Goal: Task Accomplishment & Management: Use online tool/utility

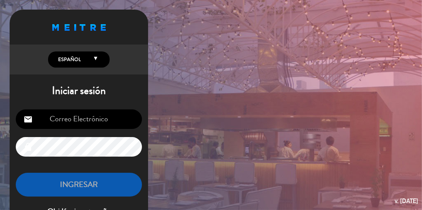
click at [109, 117] on input "email" at bounding box center [79, 120] width 126 height 20
type input "[EMAIL_ADDRESS][DOMAIN_NAME]"
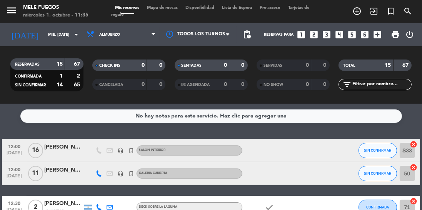
click at [250, 35] on span "pending_actions" at bounding box center [246, 34] width 9 height 9
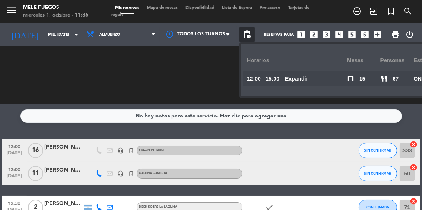
click at [163, 71] on div "CHECK INS 0 0 CANCELADA 0 0" at bounding box center [129, 75] width 82 height 42
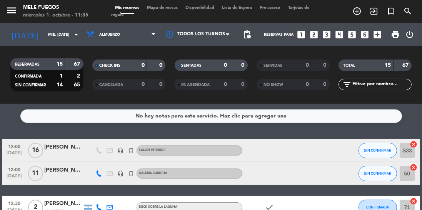
click at [172, 6] on span "Mapa de mesas" at bounding box center [162, 8] width 38 height 4
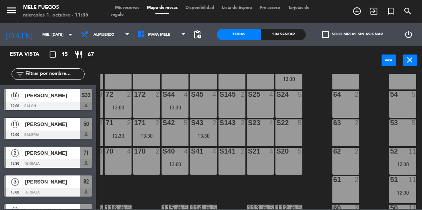
scroll to position [165, 25]
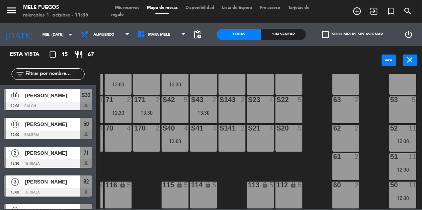
click at [202, 38] on span "pending_actions" at bounding box center [197, 34] width 9 height 9
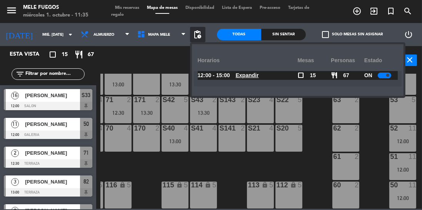
click at [378, 77] on div at bounding box center [384, 76] width 13 height 6
click at [132, 8] on span "Mis reservas" at bounding box center [127, 8] width 32 height 4
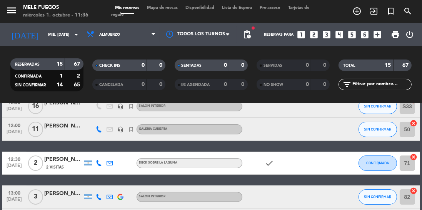
scroll to position [45, 0]
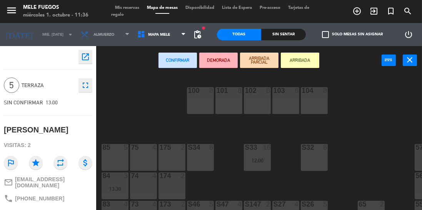
click at [412, 60] on icon "close" at bounding box center [410, 59] width 9 height 9
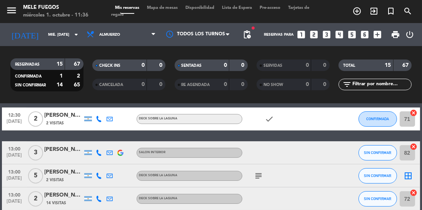
scroll to position [90, 0]
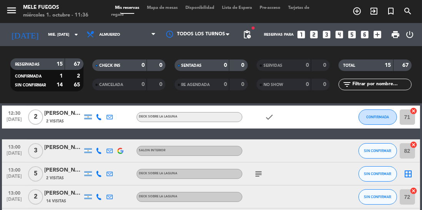
click at [409, 175] on icon "border_all" at bounding box center [408, 174] width 9 height 9
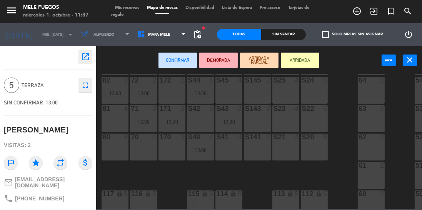
scroll to position [165, 0]
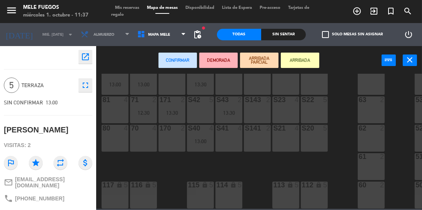
click at [115, 193] on div "117 lock 5" at bounding box center [115, 195] width 27 height 27
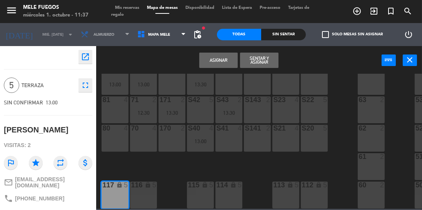
click at [225, 59] on button "Asignar" at bounding box center [218, 60] width 38 height 15
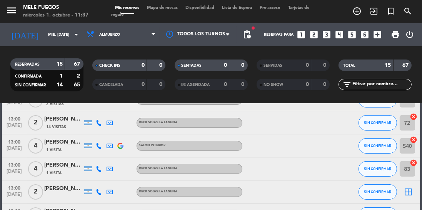
scroll to position [167, 0]
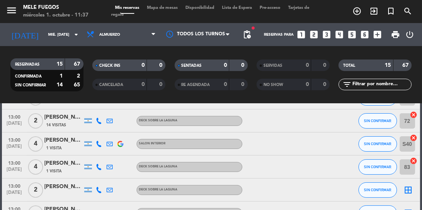
click at [409, 194] on icon "border_all" at bounding box center [408, 190] width 9 height 9
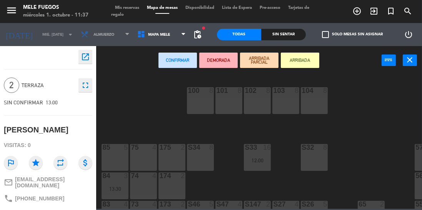
scroll to position [165, 0]
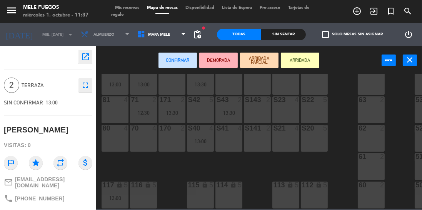
click at [173, 139] on div "170 2" at bounding box center [172, 138] width 27 height 27
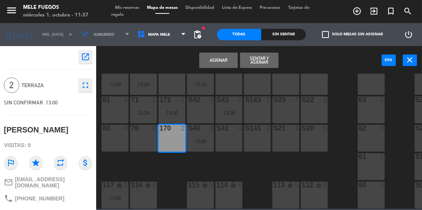
click at [224, 61] on button "Asignar" at bounding box center [218, 60] width 38 height 15
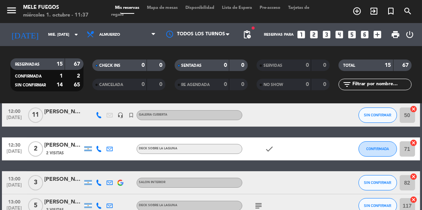
scroll to position [61, 0]
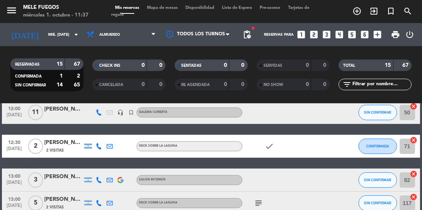
click at [417, 140] on icon "cancel" at bounding box center [414, 141] width 8 height 8
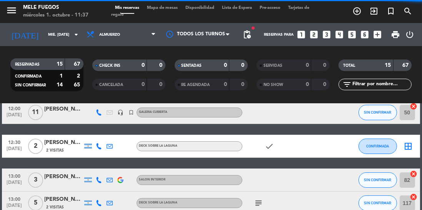
click at [419, 142] on div "border_all" at bounding box center [408, 146] width 23 height 23
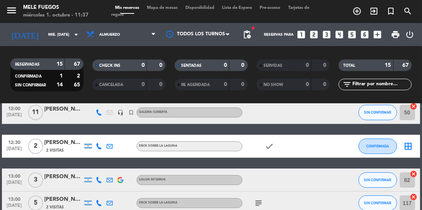
click at [411, 147] on icon "border_all" at bounding box center [408, 146] width 9 height 9
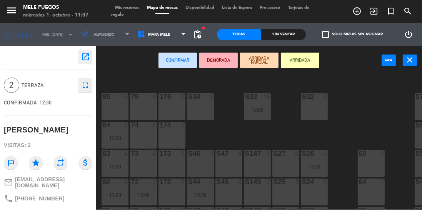
scroll to position [165, 0]
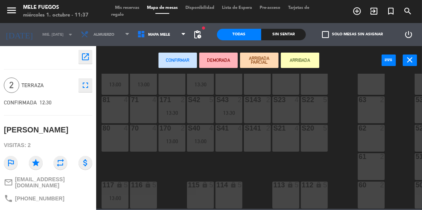
click at [144, 140] on div "70 4" at bounding box center [143, 138] width 27 height 27
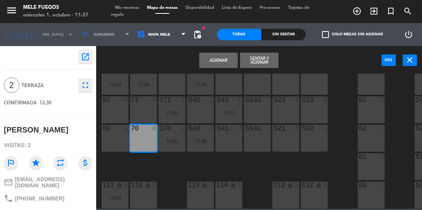
click at [230, 61] on button "Asignar" at bounding box center [218, 60] width 38 height 15
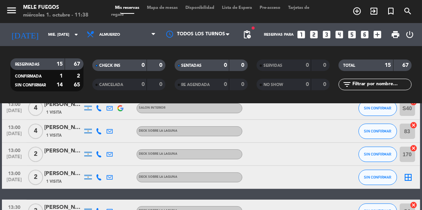
scroll to position [203, 0]
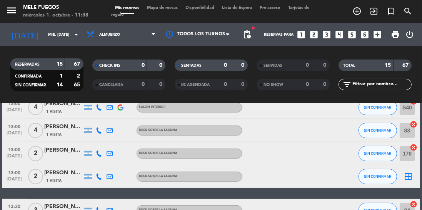
click at [412, 179] on icon "border_all" at bounding box center [408, 176] width 9 height 9
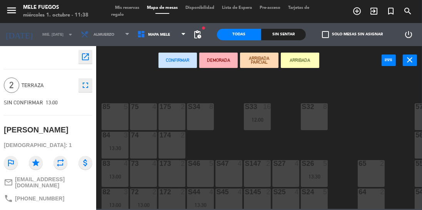
scroll to position [55, 0]
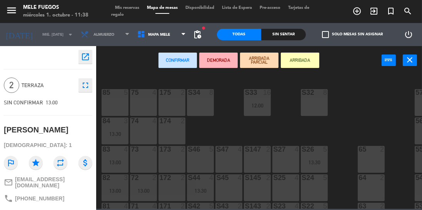
click at [176, 185] on div "172 2" at bounding box center [172, 188] width 27 height 27
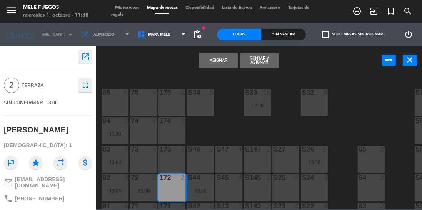
click at [222, 56] on button "Asignar" at bounding box center [218, 60] width 38 height 15
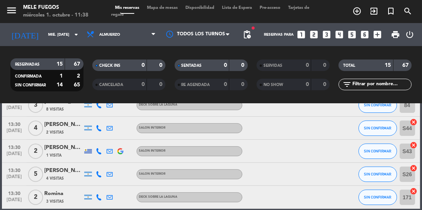
scroll to position [307, 0]
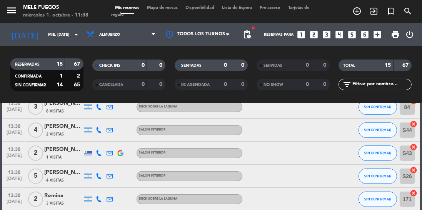
click at [422, 194] on bookings-row "12:00 [DATE] [PERSON_NAME] headset_mic turned_in_not SALON INTERIOR SIN CONFIRM…" at bounding box center [211, 22] width 422 height 379
click at [417, 194] on icon "cancel" at bounding box center [414, 194] width 8 height 8
click at [416, 193] on icon "cancel" at bounding box center [414, 194] width 8 height 8
click at [419, 197] on div "border_all" at bounding box center [408, 199] width 23 height 23
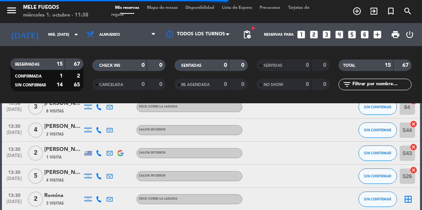
click at [411, 204] on icon "border_all" at bounding box center [408, 199] width 9 height 9
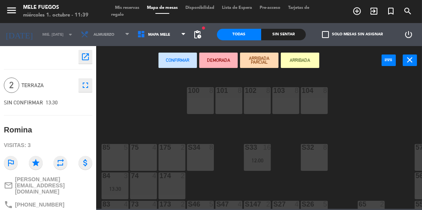
click at [142, 186] on div "74 4" at bounding box center [143, 186] width 27 height 27
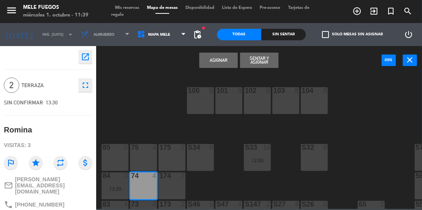
click at [225, 58] on button "Asignar" at bounding box center [218, 60] width 38 height 15
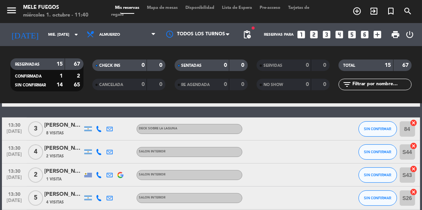
scroll to position [309, 0]
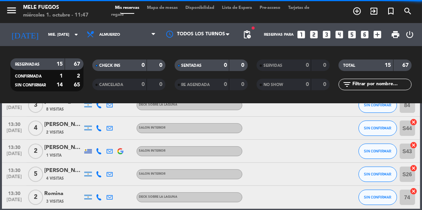
click at [167, 9] on span "Mapa de mesas" at bounding box center [162, 8] width 38 height 4
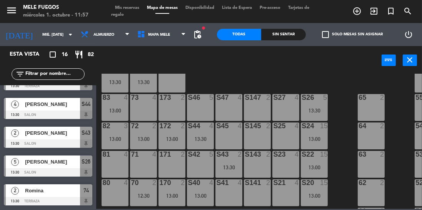
scroll to position [109, 0]
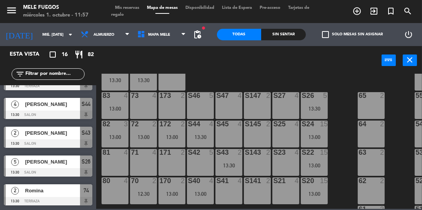
click at [284, 134] on div "S25 4" at bounding box center [285, 134] width 27 height 27
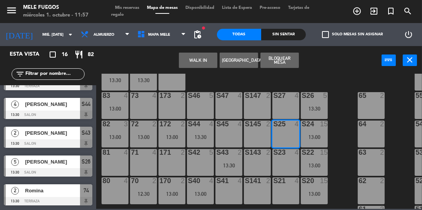
click at [285, 63] on button "Bloquear Mesa" at bounding box center [279, 60] width 38 height 15
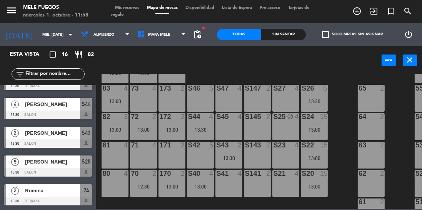
scroll to position [119, 0]
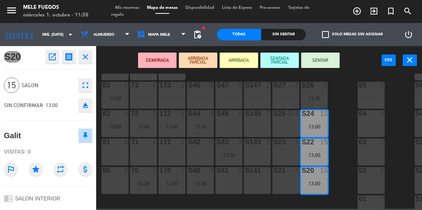
click at [341, 114] on div "100 8 101 8 102 8 103 8 104 8 S32 8 S33 16 12:00 S34 8 75 4 85 5 175 2 57 5 74 …" at bounding box center [261, 141] width 322 height 135
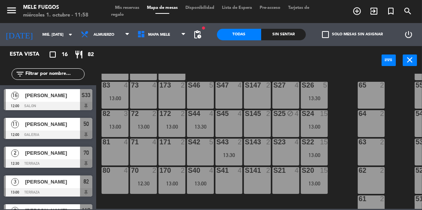
scroll to position [0, 0]
click at [124, 148] on div "81 4" at bounding box center [115, 152] width 27 height 27
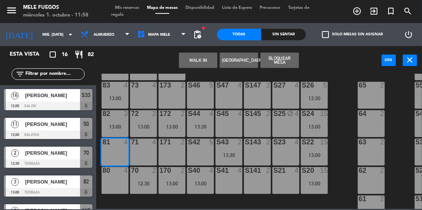
click at [280, 63] on button "Bloquear Mesa" at bounding box center [279, 60] width 38 height 15
click at [282, 58] on button "Bloquear Mesa" at bounding box center [279, 60] width 38 height 15
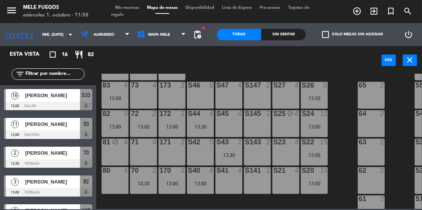
click at [343, 102] on div "100 8 101 8 102 8 103 8 104 8 S32 8 S33 16 12:00 S34 8 75 4 85 5 175 2 57 5 74 …" at bounding box center [261, 141] width 322 height 135
click at [199, 183] on div "13:00" at bounding box center [200, 183] width 27 height 5
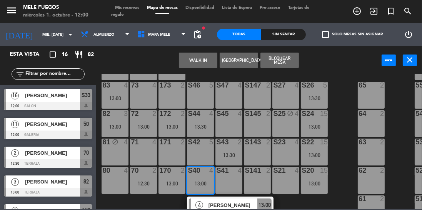
click at [199, 94] on div "S46 5" at bounding box center [200, 95] width 27 height 27
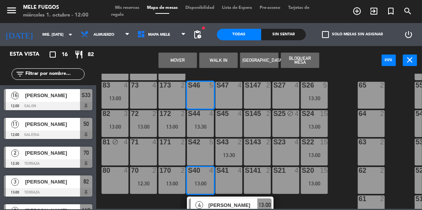
click at [188, 57] on button "Mover" at bounding box center [178, 60] width 38 height 15
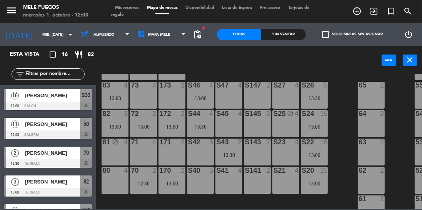
click at [231, 150] on div "S43 2 13:30" at bounding box center [228, 152] width 27 height 27
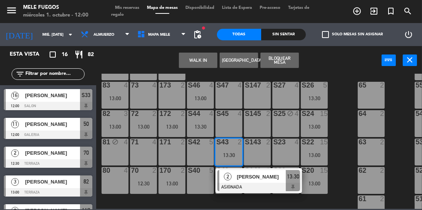
click at [281, 166] on div "100 8 101 8 102 8 103 8 104 8 S32 8 S33 16 12:00 S34 8 75 4 85 5 175 2 57 5 74 …" at bounding box center [261, 141] width 322 height 135
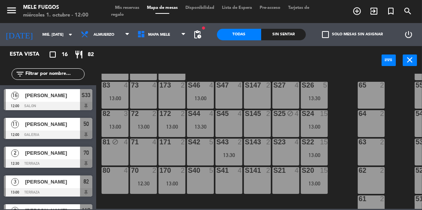
click at [232, 148] on div "S43 2 13:30" at bounding box center [228, 152] width 27 height 27
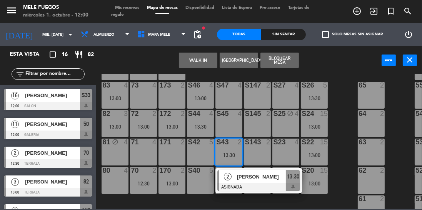
click at [274, 167] on div "S21" at bounding box center [273, 170] width 0 height 7
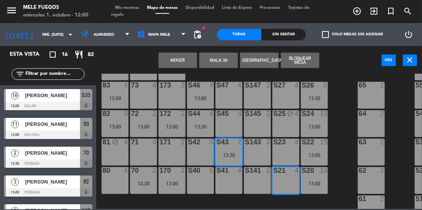
click at [178, 57] on button "Mover" at bounding box center [178, 60] width 38 height 15
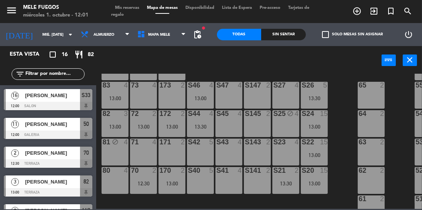
click at [196, 122] on div "S44 4 13:30" at bounding box center [200, 123] width 27 height 27
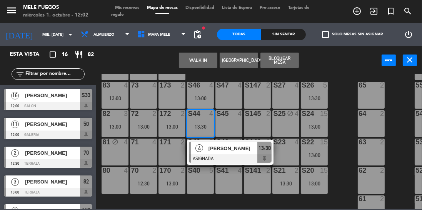
click at [237, 121] on div "S45 4" at bounding box center [228, 123] width 27 height 27
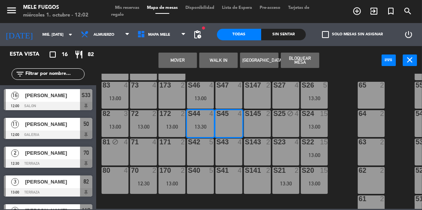
click at [258, 125] on div "S145 2" at bounding box center [257, 123] width 27 height 27
click at [186, 57] on button "Mover y Unir" at bounding box center [178, 60] width 38 height 15
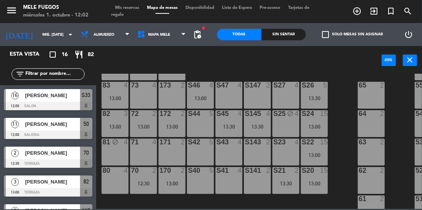
click at [236, 122] on div "S45 4 13:30" at bounding box center [228, 123] width 27 height 27
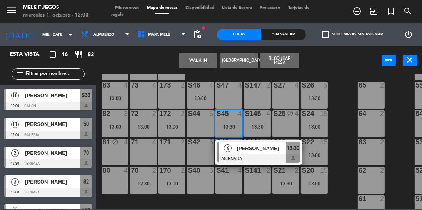
click at [287, 95] on div "S27 4" at bounding box center [285, 95] width 27 height 27
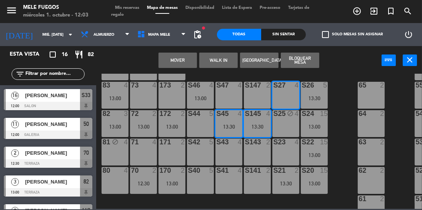
click at [184, 59] on button "Mover" at bounding box center [178, 60] width 38 height 15
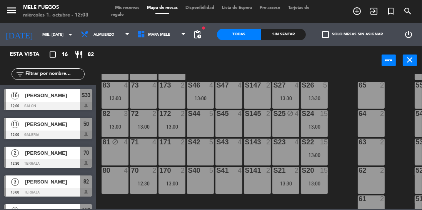
click at [202, 182] on div "S40 5" at bounding box center [200, 180] width 27 height 27
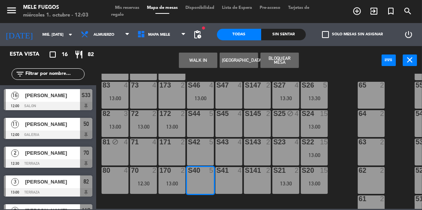
click at [229, 180] on div "S41 4" at bounding box center [228, 180] width 27 height 27
click at [255, 175] on div "S141 2" at bounding box center [257, 180] width 27 height 27
click at [202, 150] on div "S42 5" at bounding box center [200, 152] width 27 height 27
click at [230, 148] on div "S43 4" at bounding box center [228, 152] width 27 height 27
click at [254, 147] on div "S143 2" at bounding box center [257, 152] width 27 height 27
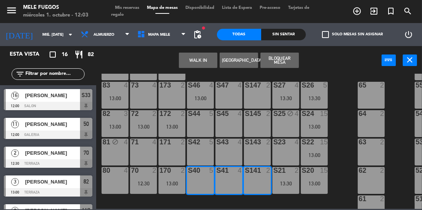
click at [206, 146] on div "S42 5" at bounding box center [200, 143] width 27 height 8
click at [229, 150] on div "S43 4" at bounding box center [228, 152] width 27 height 27
click at [259, 152] on div "S143 2" at bounding box center [257, 152] width 27 height 27
click at [257, 145] on div at bounding box center [257, 142] width 13 height 7
click at [234, 148] on div "S43 4" at bounding box center [228, 152] width 27 height 27
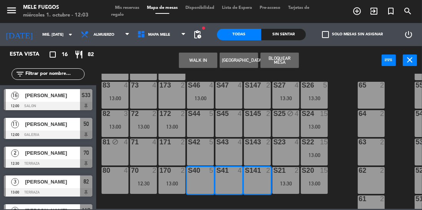
click at [204, 151] on div "S42 5" at bounding box center [200, 152] width 27 height 27
click at [199, 144] on div at bounding box center [200, 142] width 13 height 7
click at [228, 149] on div "S43 4" at bounding box center [228, 152] width 27 height 27
click at [259, 150] on div "S143 2" at bounding box center [257, 152] width 27 height 27
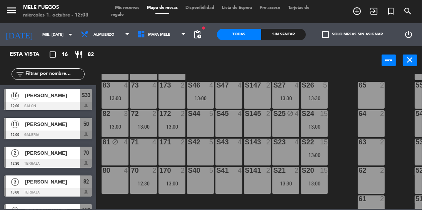
click at [337, 74] on div "100 8 101 8 102 8 103 8 104 8 S32 8 S33 16 12:00 S34 8 75 4 85 5 175 2 57 5 74 …" at bounding box center [261, 141] width 322 height 135
click at [232, 121] on div "S45 4" at bounding box center [228, 123] width 27 height 27
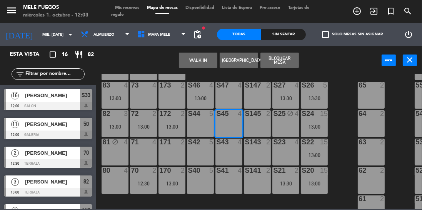
click at [256, 122] on div "S145 2" at bounding box center [257, 123] width 27 height 27
click at [258, 154] on div "S143 2" at bounding box center [257, 152] width 27 height 27
click at [255, 152] on div "S143 2" at bounding box center [257, 152] width 27 height 27
click at [242, 59] on button "[GEOGRAPHIC_DATA]" at bounding box center [239, 60] width 38 height 15
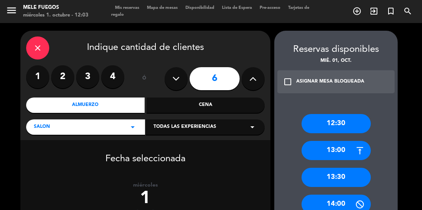
click at [352, 148] on div "13:00" at bounding box center [336, 150] width 69 height 19
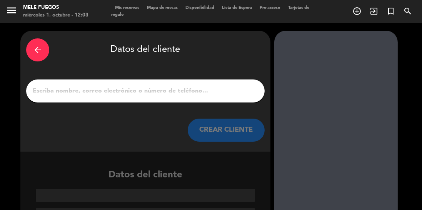
click at [176, 93] on input "1" at bounding box center [145, 91] width 227 height 11
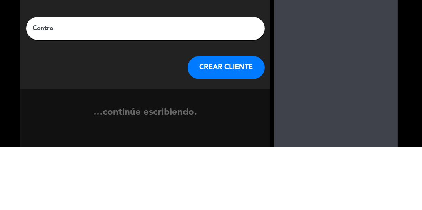
type input "Control"
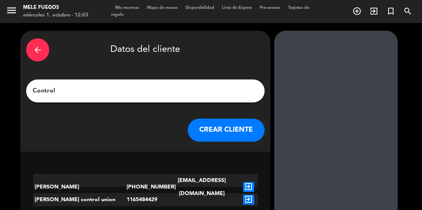
click at [239, 124] on button "CREAR CLIENTE" at bounding box center [226, 130] width 77 height 23
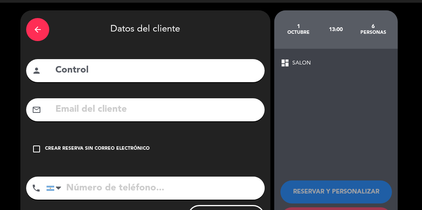
scroll to position [20, 0]
click at [120, 148] on div "Crear reserva sin correo electrónico" at bounding box center [97, 149] width 105 height 8
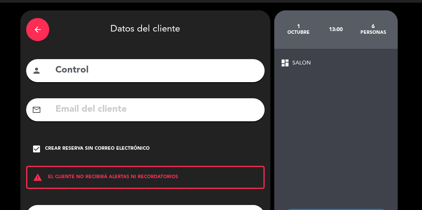
scroll to position [49, 0]
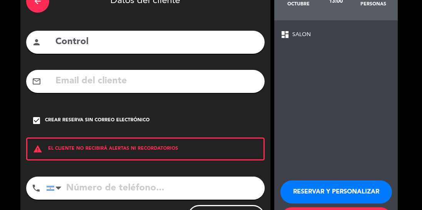
click at [339, 190] on button "RESERVAR Y PERSONALIZAR" at bounding box center [336, 192] width 112 height 23
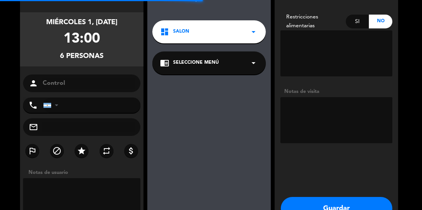
scroll to position [31, 0]
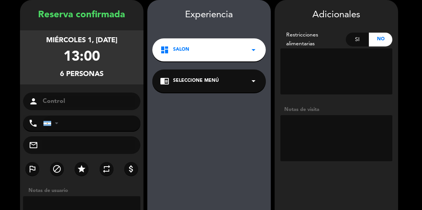
click at [255, 79] on icon "arrow_drop_down" at bounding box center [253, 81] width 9 height 9
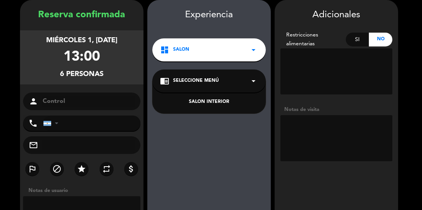
click at [231, 103] on div "SALON INTERIOR" at bounding box center [209, 102] width 98 height 8
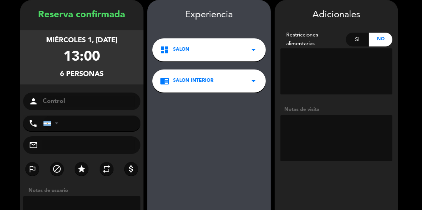
click at [412, 121] on booking-confirmed "Reserva confirmada miércoles 1, [DATE] 13:00 6 personas person Control phone [G…" at bounding box center [211, 134] width 407 height 269
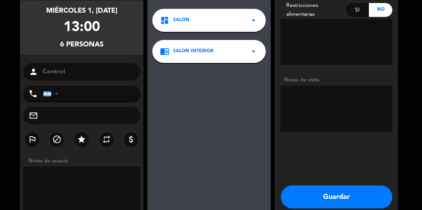
click at [359, 199] on button "Guardar" at bounding box center [337, 197] width 112 height 23
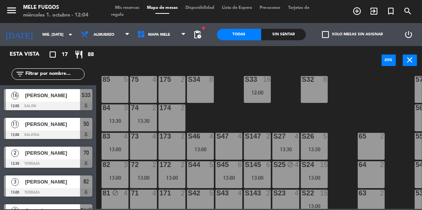
scroll to position [165, 0]
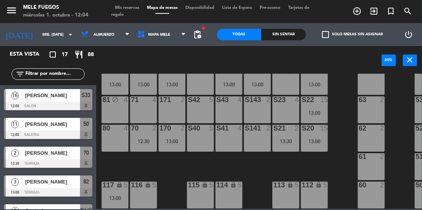
click at [322, 139] on div "13:00" at bounding box center [314, 141] width 27 height 5
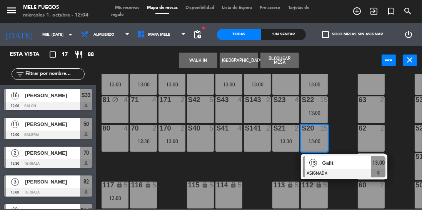
click at [342, 109] on div "100 8 101 8 102 8 103 8 104 8 S32 8 S33 16 12:00 S34 8 75 4 85 5 175 2 57 5 74 …" at bounding box center [261, 141] width 322 height 135
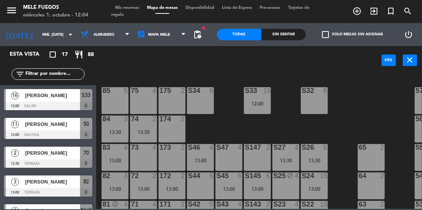
scroll to position [33, 0]
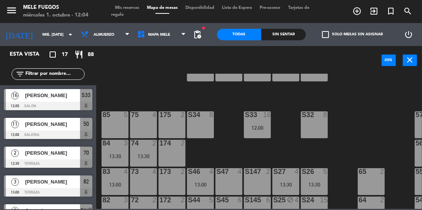
click at [264, 127] on div "12:00" at bounding box center [257, 127] width 27 height 5
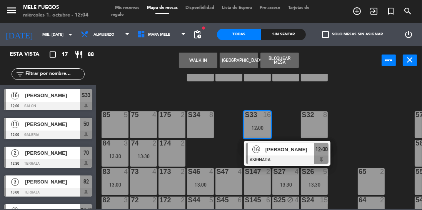
click at [372, 135] on div "100 8 101 8 102 8 103 8 104 8 S32 8 S33 16 12:00 16 [PERSON_NAME] ASIGNADA 12:0…" at bounding box center [261, 141] width 322 height 135
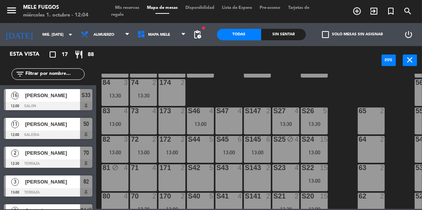
scroll to position [165, 0]
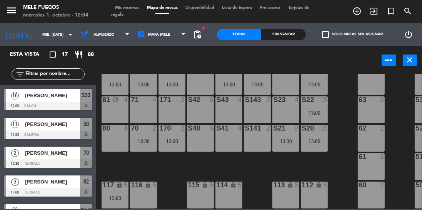
click at [200, 137] on div "S40 5" at bounding box center [200, 138] width 27 height 27
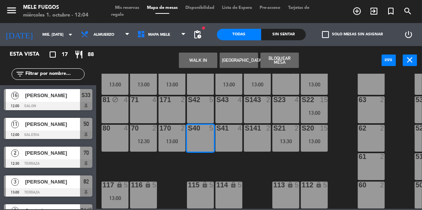
click at [229, 139] on div "S41 4" at bounding box center [228, 138] width 27 height 27
click at [254, 136] on div "S141 2" at bounding box center [257, 138] width 27 height 27
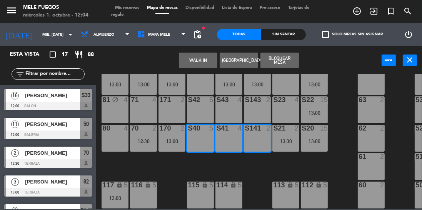
click at [257, 109] on div "S143 2" at bounding box center [257, 110] width 27 height 27
click at [229, 106] on div "S43 4" at bounding box center [228, 110] width 27 height 27
click at [236, 60] on button "[GEOGRAPHIC_DATA]" at bounding box center [239, 60] width 38 height 15
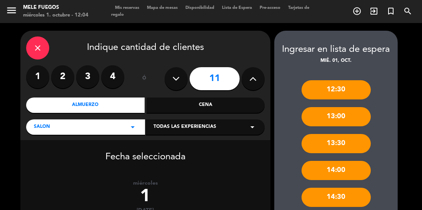
click at [356, 119] on div "13:00" at bounding box center [336, 116] width 69 height 19
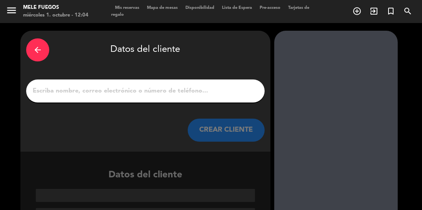
click at [215, 87] on input "1" at bounding box center [145, 91] width 227 height 11
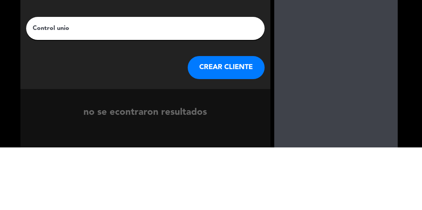
type input "Control union"
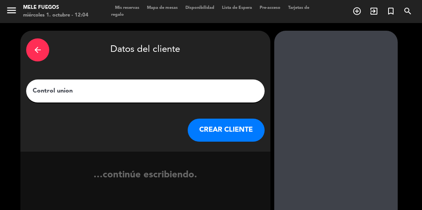
click at [233, 127] on button "CREAR CLIENTE" at bounding box center [226, 130] width 77 height 23
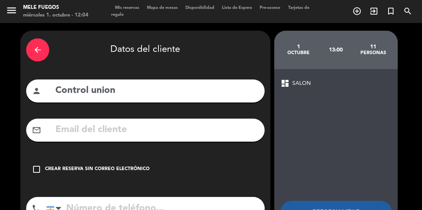
click at [75, 168] on div "Crear reserva sin correo electrónico" at bounding box center [97, 170] width 105 height 8
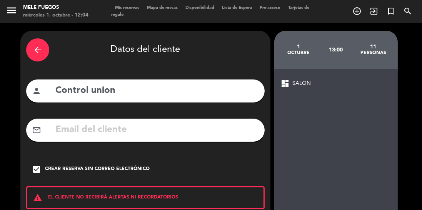
scroll to position [49, 0]
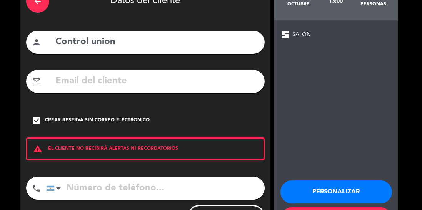
click at [350, 185] on button "Personalizar" at bounding box center [336, 192] width 112 height 23
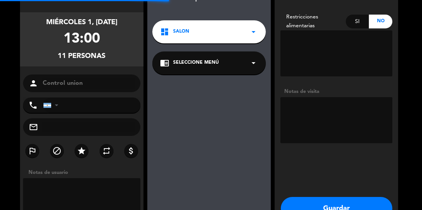
scroll to position [31, 0]
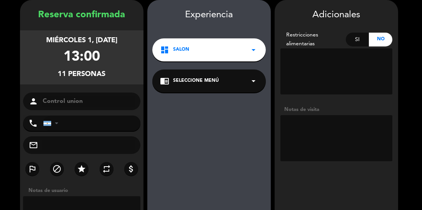
click at [250, 82] on icon "arrow_drop_down" at bounding box center [253, 81] width 9 height 9
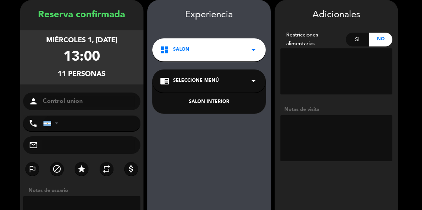
click at [229, 102] on div "SALON INTERIOR" at bounding box center [209, 102] width 98 height 8
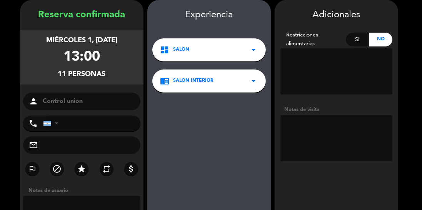
click at [421, 111] on div "Reserva confirmada miércoles 1, [DATE] 13:00 11 personas person Control union p…" at bounding box center [211, 134] width 422 height 285
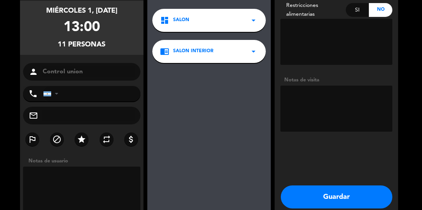
click at [367, 197] on button "Guardar" at bounding box center [337, 197] width 112 height 23
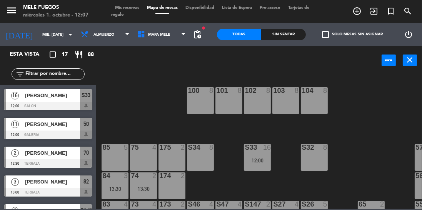
click at [49, 34] on input "mié. [DATE]" at bounding box center [66, 35] width 57 height 12
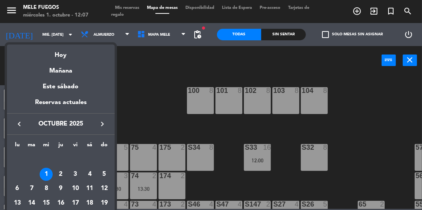
click at [62, 172] on div "2" at bounding box center [60, 174] width 13 height 13
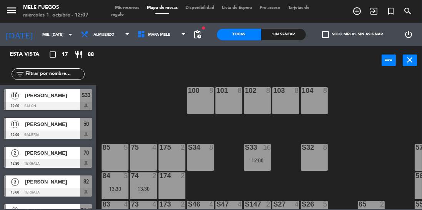
type input "[DEMOGRAPHIC_DATA] [DATE]"
click at [122, 35] on span "Almuerzo" at bounding box center [105, 34] width 57 height 17
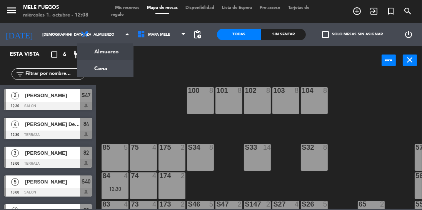
click at [108, 68] on ng-component "menu Mele Fuegos miércoles 1. octubre - 12:08 Mis reservas Mapa de mesas Dispon…" at bounding box center [211, 104] width 422 height 209
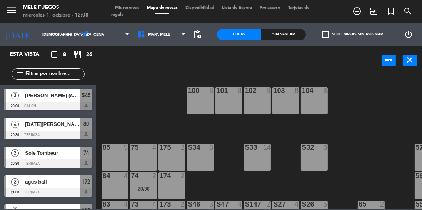
click at [390, 8] on icon "turned_in_not" at bounding box center [390, 11] width 9 height 9
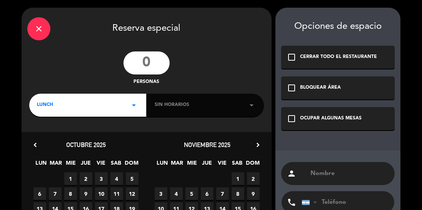
click at [148, 62] on input "number" at bounding box center [147, 63] width 46 height 23
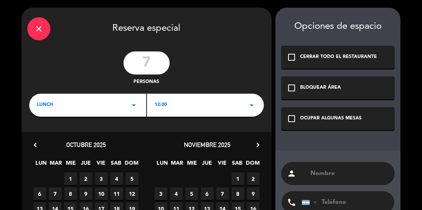
type input "7"
click at [135, 110] on icon "arrow_drop_down" at bounding box center [133, 105] width 9 height 9
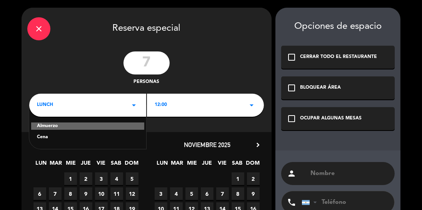
click at [60, 140] on div "Cena" at bounding box center [88, 138] width 102 height 8
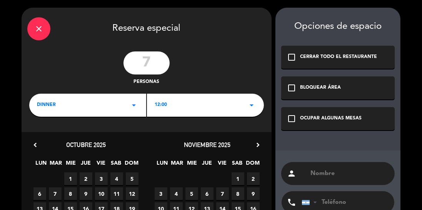
click at [257, 111] on div "12:00 arrow_drop_down" at bounding box center [205, 105] width 117 height 23
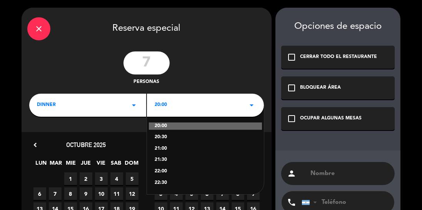
click at [174, 140] on div "20:30" at bounding box center [206, 138] width 102 height 8
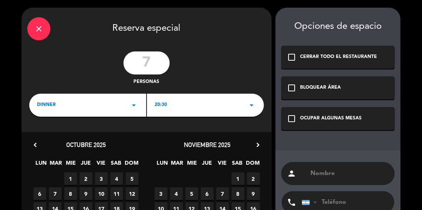
click at [318, 119] on div "OCUPAR ALGUNAS MESAS" at bounding box center [331, 119] width 62 height 8
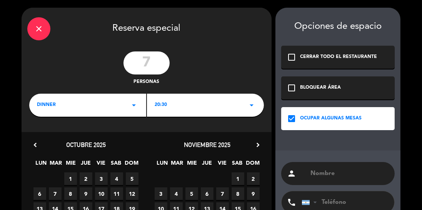
click at [336, 174] on input "text" at bounding box center [349, 174] width 79 height 11
type input "[PERSON_NAME]"
click at [89, 180] on span "2" at bounding box center [86, 179] width 13 height 13
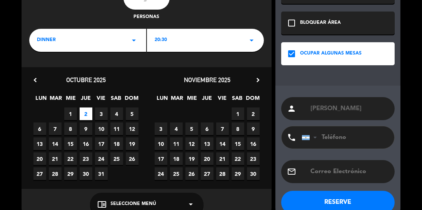
scroll to position [82, 0]
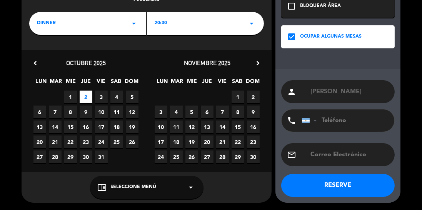
click at [194, 189] on icon "arrow_drop_down" at bounding box center [191, 187] width 9 height 9
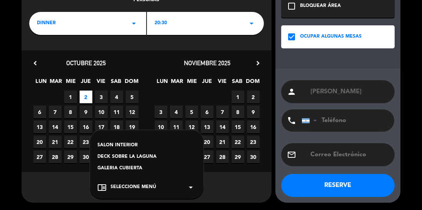
click at [118, 147] on div "SALON INTERIOR" at bounding box center [147, 146] width 98 height 8
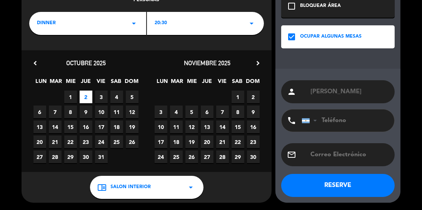
click at [349, 187] on button "RESERVE" at bounding box center [338, 185] width 114 height 23
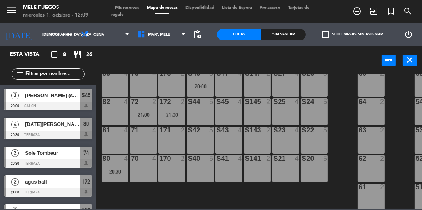
scroll to position [165, 0]
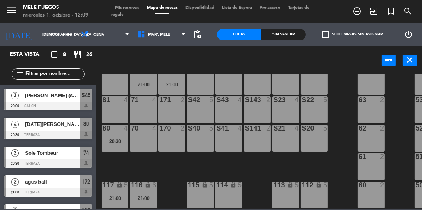
click at [45, 33] on input "[DEMOGRAPHIC_DATA] [DATE]" at bounding box center [66, 35] width 57 height 12
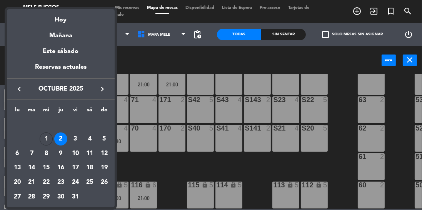
click at [73, 18] on div "Hoy" at bounding box center [61, 17] width 108 height 16
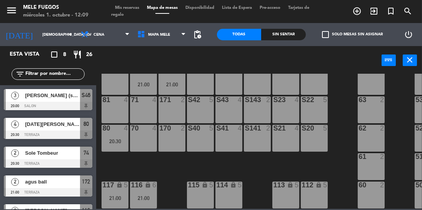
type input "mié. [DATE]"
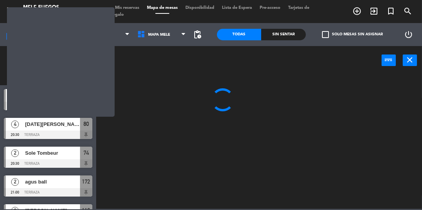
scroll to position [0, 0]
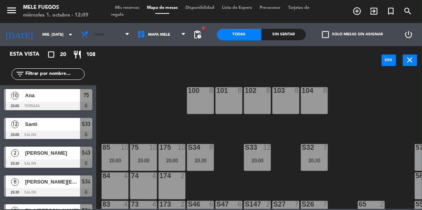
click at [112, 31] on span "Cena" at bounding box center [105, 34] width 57 height 17
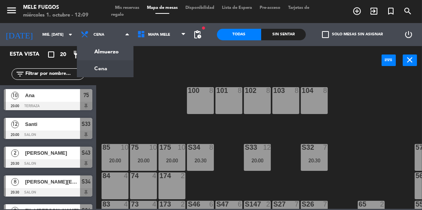
click at [113, 51] on ng-component "menu Mele Fuegos miércoles 1. octubre - 12:09 Mis reservas Mapa de mesas Dispon…" at bounding box center [211, 104] width 422 height 209
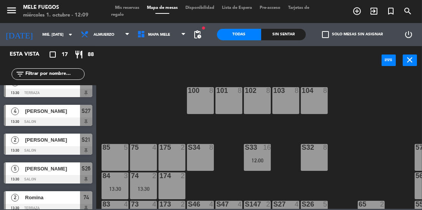
scroll to position [360, 0]
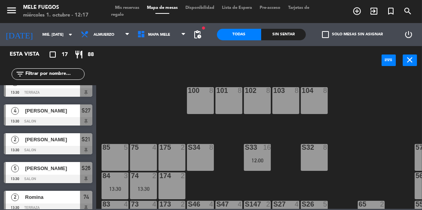
click at [167, 13] on span at bounding box center [162, 13] width 14 height 1
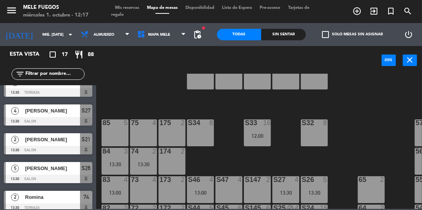
scroll to position [40, 0]
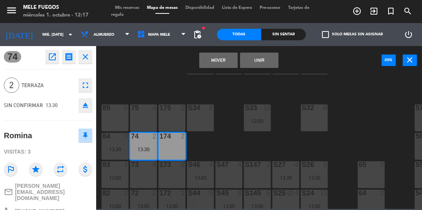
click at [226, 61] on button "Mover" at bounding box center [218, 60] width 38 height 15
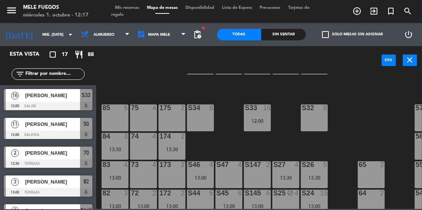
scroll to position [146, 0]
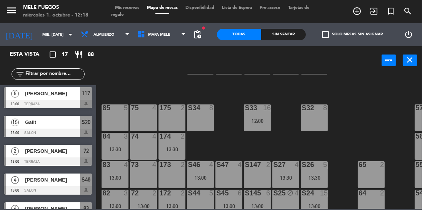
click at [261, 128] on div "S33 16 12:00" at bounding box center [257, 118] width 27 height 27
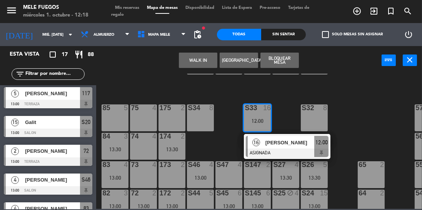
click at [369, 124] on div "100 8 101 8 102 8 103 8 104 8 S32 8 S33 16 12:00 16 [PERSON_NAME] ASIGNADA 12:0…" at bounding box center [261, 141] width 322 height 135
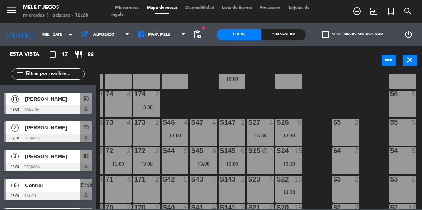
scroll to position [63, 25]
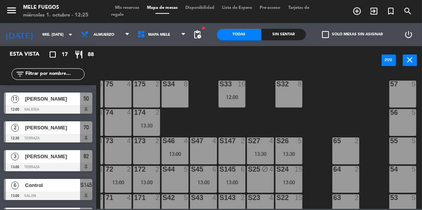
click at [156, 123] on div "13:30" at bounding box center [146, 126] width 27 height 6
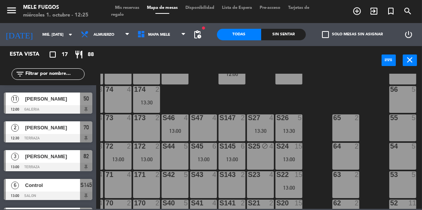
scroll to position [85, 25]
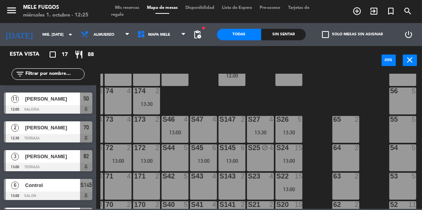
click at [144, 102] on div "13:30" at bounding box center [146, 104] width 27 height 5
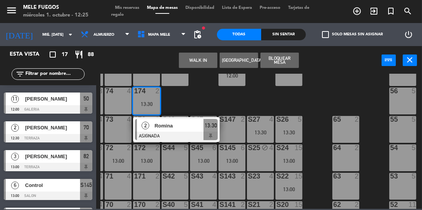
click at [149, 190] on div "171 2" at bounding box center [146, 186] width 27 height 27
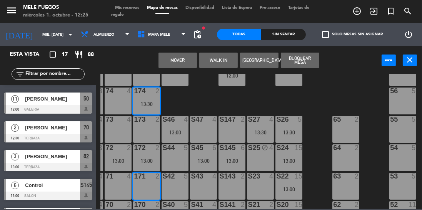
click at [179, 61] on button "Mover" at bounding box center [178, 60] width 38 height 15
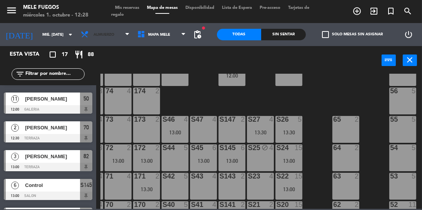
click at [102, 34] on span "Almuerzo" at bounding box center [103, 35] width 21 height 4
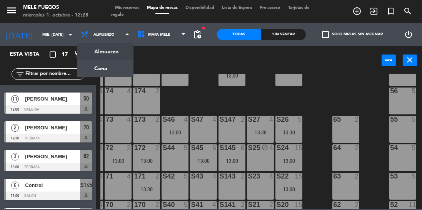
click at [103, 73] on ng-component "menu Mele Fuegos miércoles 1. octubre - 12:28 Mis reservas Mapa de mesas Dispon…" at bounding box center [211, 104] width 422 height 209
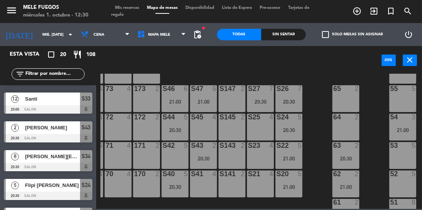
scroll to position [117, 25]
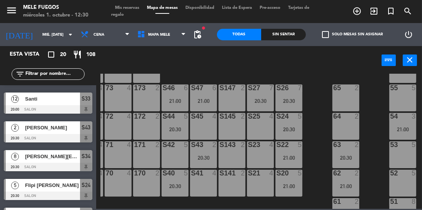
click at [173, 157] on div "S42 5" at bounding box center [175, 155] width 27 height 27
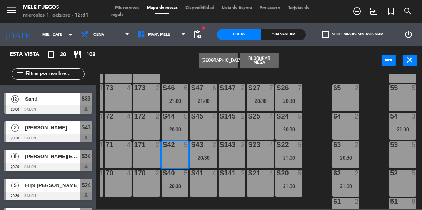
click at [225, 60] on button "[GEOGRAPHIC_DATA]" at bounding box center [218, 60] width 38 height 15
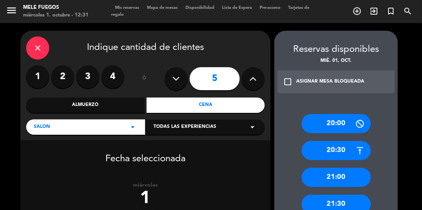
click at [115, 76] on label "4" at bounding box center [112, 76] width 23 height 23
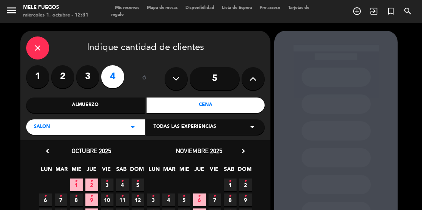
click at [78, 185] on span "1 •" at bounding box center [76, 185] width 13 height 13
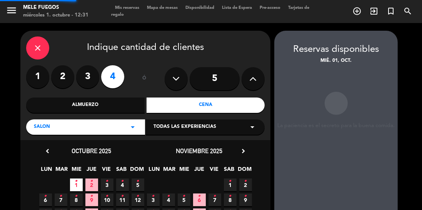
scroll to position [31, 0]
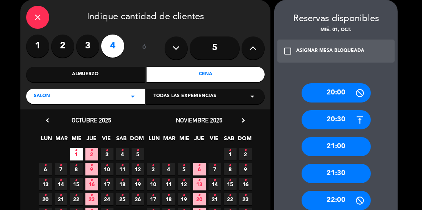
click at [345, 93] on div "20:00" at bounding box center [336, 92] width 69 height 19
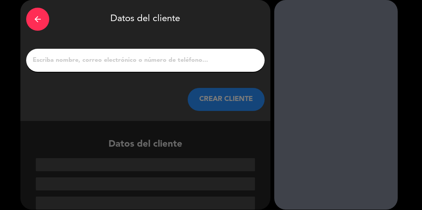
scroll to position [1, 0]
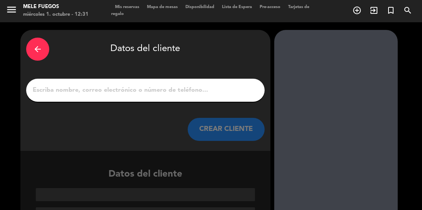
click at [146, 88] on input "1" at bounding box center [145, 90] width 227 height 11
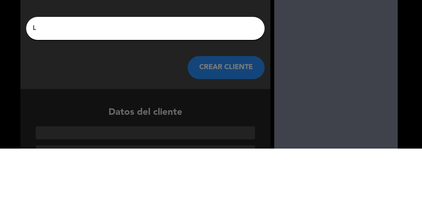
scroll to position [0, 0]
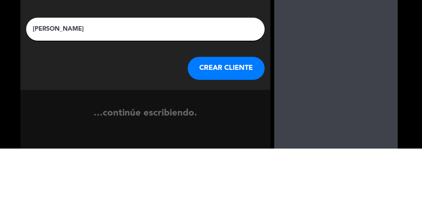
type input "[PERSON_NAME]"
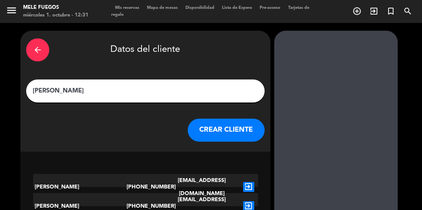
click at [231, 129] on button "CREAR CLIENTE" at bounding box center [226, 130] width 77 height 23
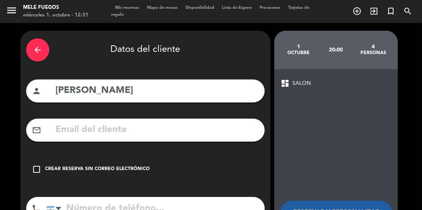
click at [121, 169] on div "Crear reserva sin correo electrónico" at bounding box center [97, 170] width 105 height 8
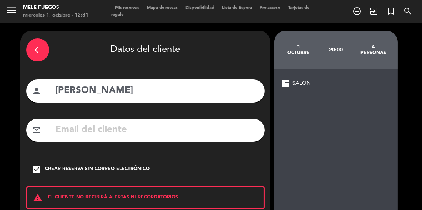
scroll to position [49, 0]
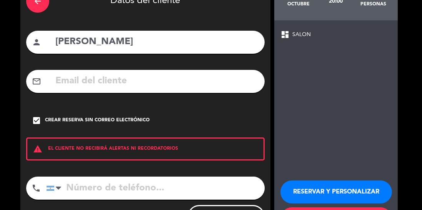
click at [205, 185] on input "tel" at bounding box center [155, 188] width 219 height 23
type input "1166231236"
click at [323, 181] on button "RESERVAR Y PERSONALIZAR" at bounding box center [336, 192] width 112 height 23
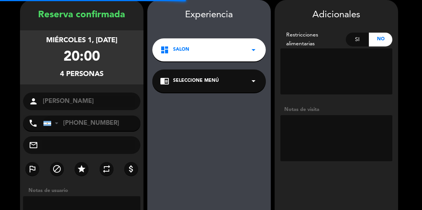
scroll to position [0, 0]
click at [254, 81] on icon "arrow_drop_down" at bounding box center [253, 81] width 9 height 9
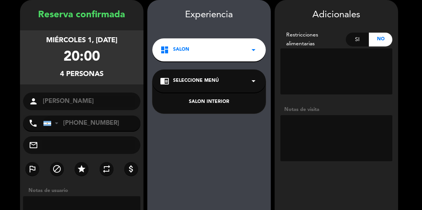
click at [217, 102] on div "SALON INTERIOR" at bounding box center [209, 102] width 98 height 8
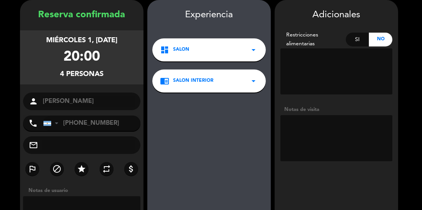
scroll to position [60, 0]
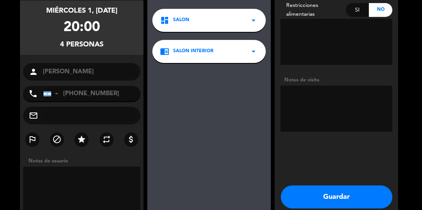
click at [369, 204] on button "Guardar" at bounding box center [337, 197] width 112 height 23
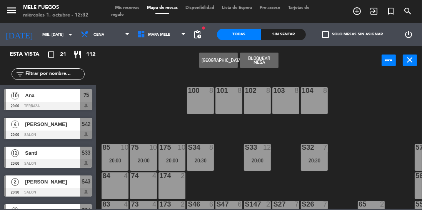
click at [38, 35] on input "mié. [DATE]" at bounding box center [66, 35] width 57 height 12
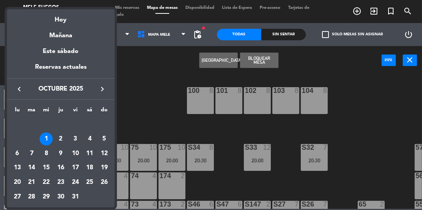
click at [71, 19] on div "Hoy" at bounding box center [61, 17] width 108 height 16
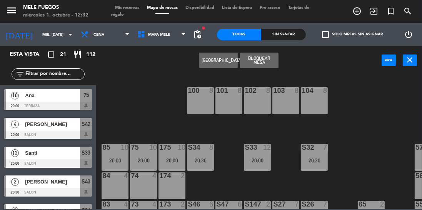
click at [54, 75] on input "text" at bounding box center [55, 74] width 60 height 8
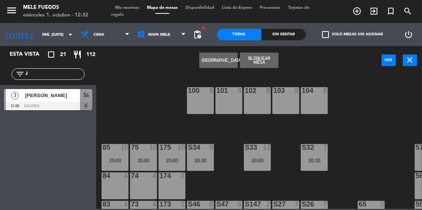
click at [47, 76] on input "J" at bounding box center [55, 74] width 60 height 8
type input "J"
click at [108, 32] on span "Cena" at bounding box center [105, 34] width 57 height 17
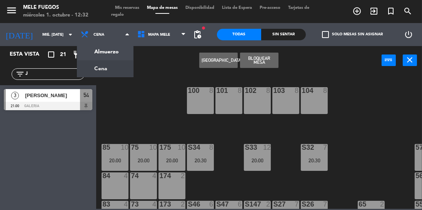
click at [114, 51] on ng-component "menu Mele Fuegos miércoles 1. octubre - 12:32 Mis reservas Mapa de mesas Dispon…" at bounding box center [211, 104] width 422 height 209
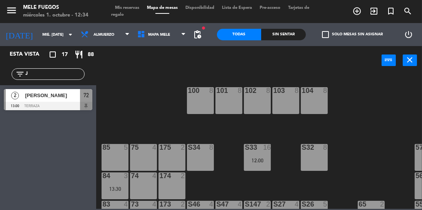
click at [34, 74] on input "J" at bounding box center [55, 74] width 60 height 8
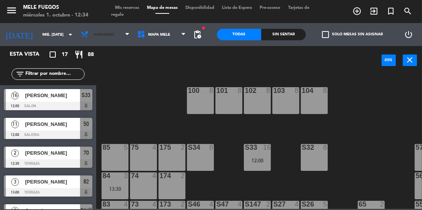
click at [117, 36] on span "Almuerzo" at bounding box center [105, 34] width 57 height 17
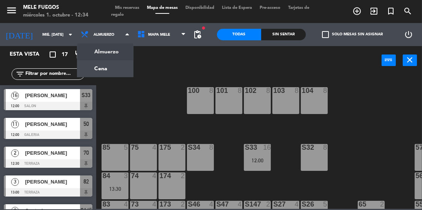
click at [109, 70] on ng-component "menu Mele Fuegos miércoles 1. octubre - 12:34 Mis reservas Mapa de mesas Dispon…" at bounding box center [211, 104] width 422 height 209
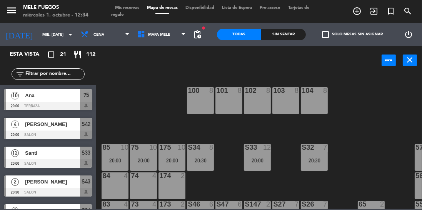
click at [125, 35] on icon at bounding box center [126, 35] width 3 height 6
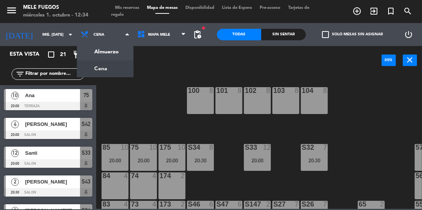
click at [107, 53] on ng-component "menu Mele Fuegos miércoles 1. octubre - 12:34 Mis reservas Mapa de mesas Dispon…" at bounding box center [211, 104] width 422 height 209
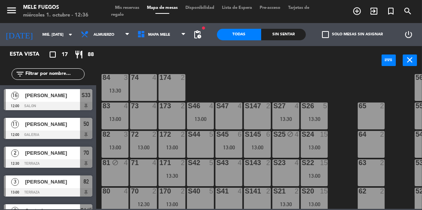
scroll to position [165, 0]
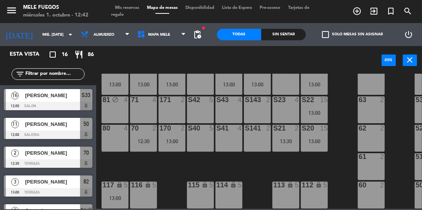
click at [112, 134] on div "80 4" at bounding box center [115, 138] width 27 height 27
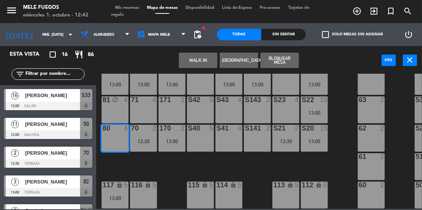
click at [294, 59] on button "Bloquear Mesa" at bounding box center [279, 60] width 38 height 15
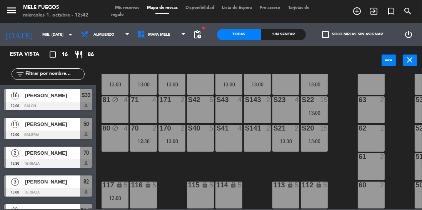
click at [140, 107] on div "71 4" at bounding box center [143, 110] width 27 height 27
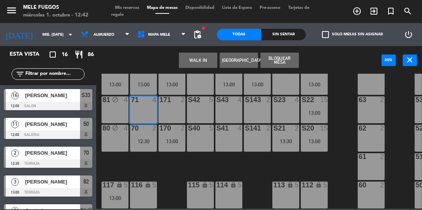
click at [198, 57] on button "WALK IN" at bounding box center [198, 60] width 38 height 15
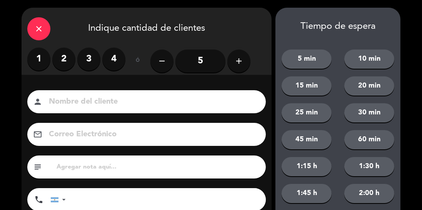
click at [41, 25] on icon "close" at bounding box center [38, 28] width 9 height 9
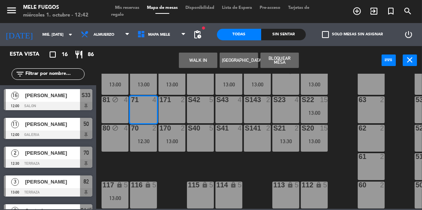
click at [283, 59] on button "Bloquear Mesa" at bounding box center [279, 60] width 38 height 15
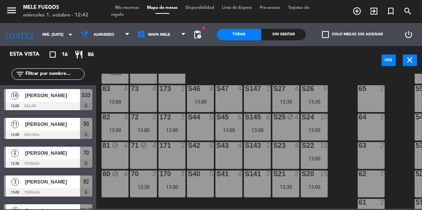
scroll to position [117, 0]
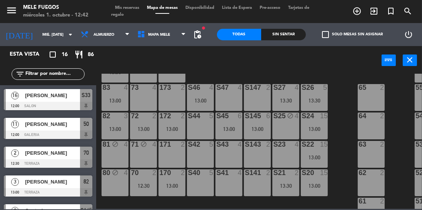
click at [144, 125] on div "72 2 13:00" at bounding box center [143, 126] width 27 height 27
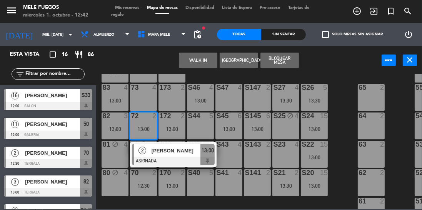
click at [286, 57] on button "Bloquear Mesa" at bounding box center [279, 60] width 38 height 15
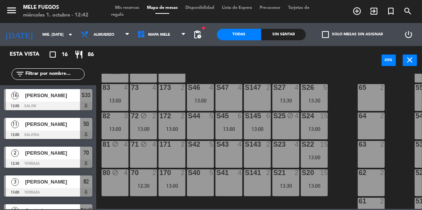
click at [147, 93] on div "73 4" at bounding box center [143, 97] width 27 height 27
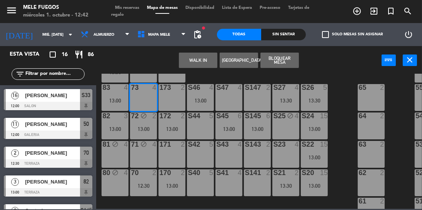
click at [174, 95] on div "173 2" at bounding box center [172, 97] width 27 height 27
click at [286, 58] on button "Bloquear Mesa" at bounding box center [279, 60] width 38 height 15
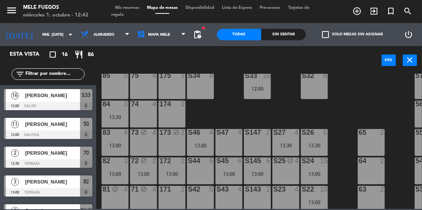
scroll to position [71, 0]
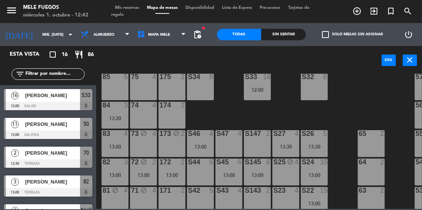
click at [141, 111] on div "74 4" at bounding box center [143, 115] width 27 height 27
click at [173, 114] on div "174 2" at bounding box center [172, 115] width 27 height 27
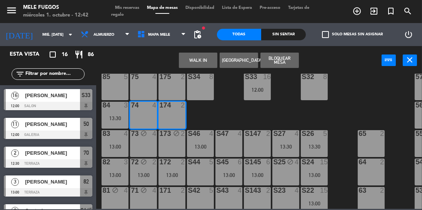
click at [283, 57] on button "Bloquear Mesa" at bounding box center [279, 60] width 38 height 15
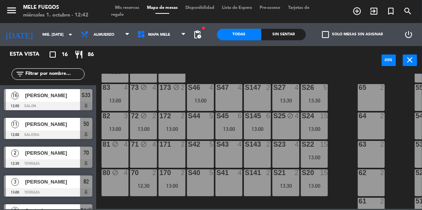
scroll to position [120, 0]
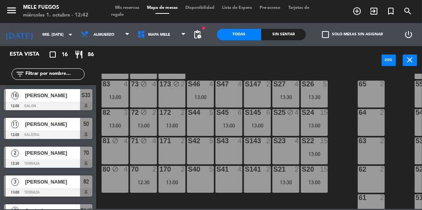
click at [175, 122] on div "172 2 13:00" at bounding box center [172, 122] width 27 height 27
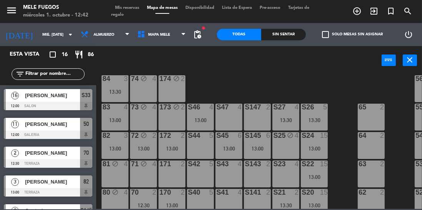
scroll to position [101, 0]
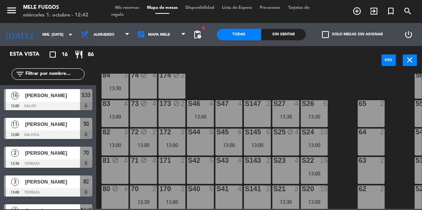
click at [189, 138] on div "S44 5" at bounding box center [200, 142] width 27 height 27
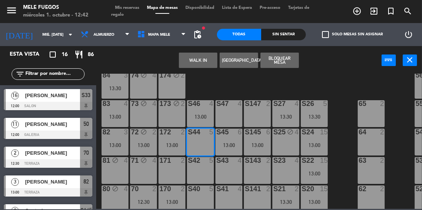
click at [285, 59] on button "Bloquear Mesa" at bounding box center [279, 60] width 38 height 15
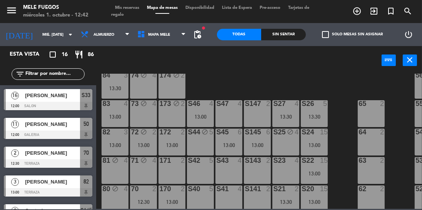
click at [230, 110] on div "S47 4" at bounding box center [228, 113] width 27 height 27
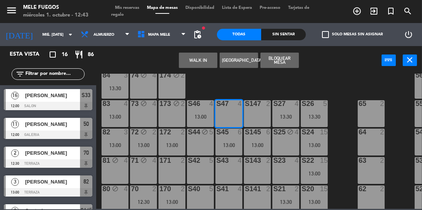
click at [285, 56] on button "Bloquear Mesa" at bounding box center [279, 60] width 38 height 15
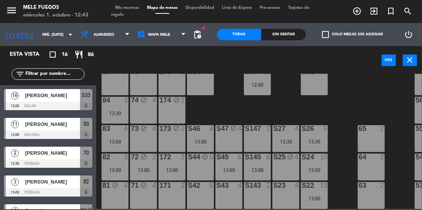
scroll to position [0, 0]
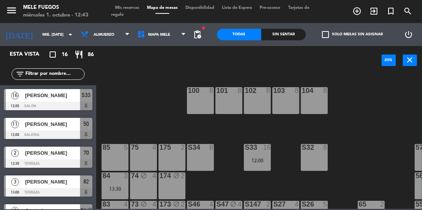
click at [263, 167] on div "S33 16 12:00" at bounding box center [257, 157] width 27 height 27
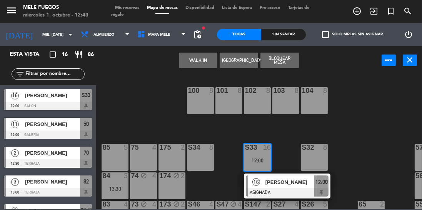
click at [284, 58] on button "Bloquear Mesa" at bounding box center [279, 60] width 38 height 15
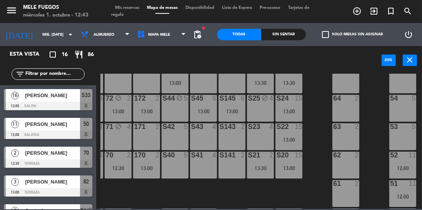
scroll to position [165, 25]
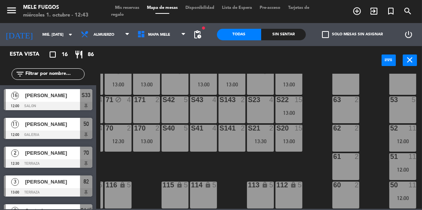
click at [409, 190] on div "50 11 12:00" at bounding box center [402, 195] width 27 height 27
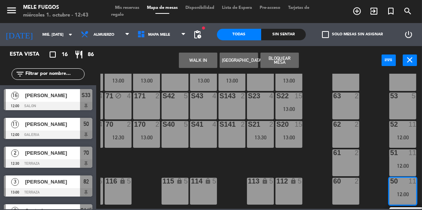
click at [413, 165] on div "12:00" at bounding box center [402, 166] width 27 height 5
click at [404, 137] on div "12:00" at bounding box center [402, 137] width 27 height 5
click at [406, 130] on div "52 11 12:00" at bounding box center [402, 134] width 27 height 27
click at [407, 129] on div "52 11 12:00" at bounding box center [402, 134] width 27 height 27
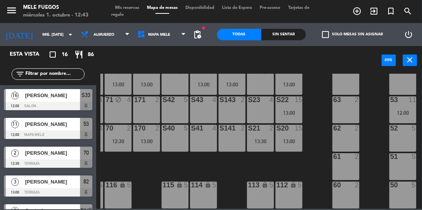
click at [406, 193] on div "50 5" at bounding box center [402, 195] width 27 height 27
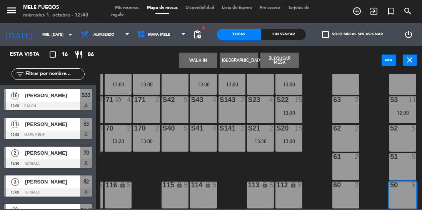
click at [408, 163] on div "51 5" at bounding box center [402, 167] width 27 height 27
click at [412, 162] on div "51 5" at bounding box center [402, 167] width 27 height 27
click at [409, 185] on div "5" at bounding box center [415, 185] width 13 height 7
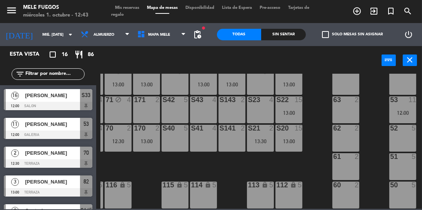
click at [412, 110] on div "12:00" at bounding box center [402, 112] width 27 height 5
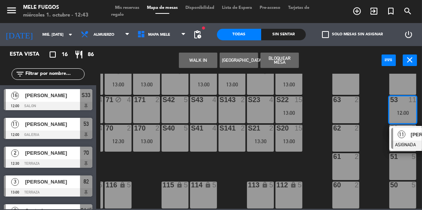
click at [394, 133] on div "11" at bounding box center [401, 134] width 17 height 13
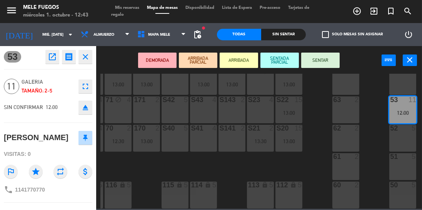
click at [415, 134] on div "52 5" at bounding box center [402, 138] width 27 height 27
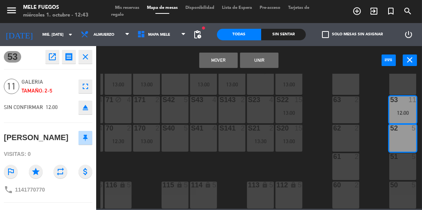
click at [412, 132] on div "52 5" at bounding box center [402, 138] width 27 height 27
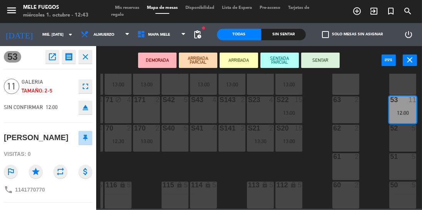
click at [329, 57] on button "SENTAR" at bounding box center [320, 60] width 38 height 15
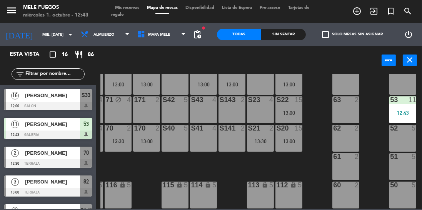
click at [412, 110] on div "12:43" at bounding box center [402, 112] width 27 height 5
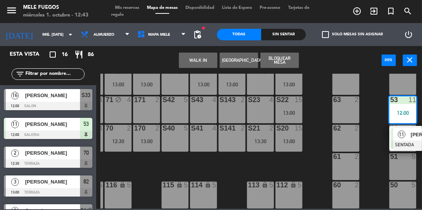
click at [415, 110] on div "12:00" at bounding box center [402, 112] width 27 height 5
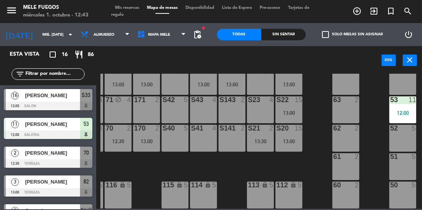
click at [407, 103] on div "53 11 12:00" at bounding box center [402, 110] width 27 height 27
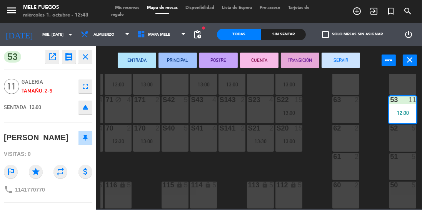
click at [352, 57] on button "SERVIR" at bounding box center [341, 60] width 38 height 15
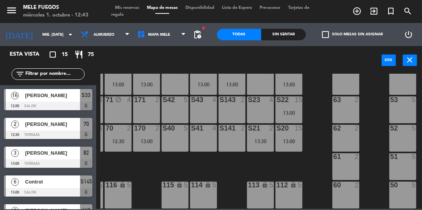
click at [408, 130] on div "52 5" at bounding box center [402, 138] width 27 height 27
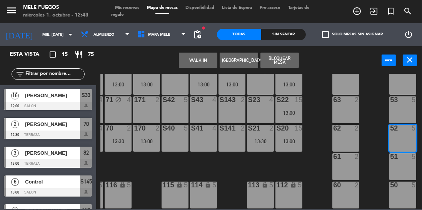
click at [290, 57] on button "Bloquear Mesa" at bounding box center [279, 60] width 38 height 15
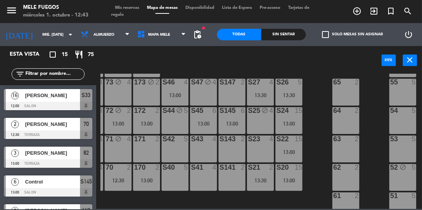
scroll to position [122, 25]
click at [406, 118] on div "54 5" at bounding box center [402, 121] width 27 height 27
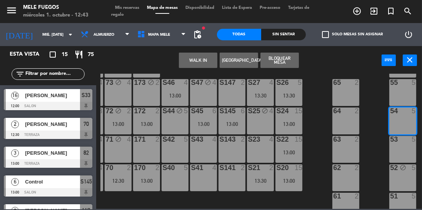
click at [283, 57] on button "Bloquear Mesa" at bounding box center [279, 60] width 38 height 15
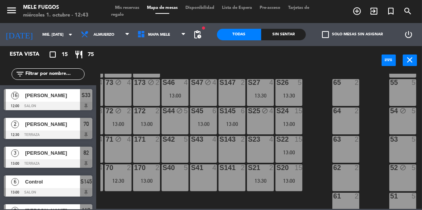
click at [404, 92] on div "55 5" at bounding box center [402, 92] width 27 height 27
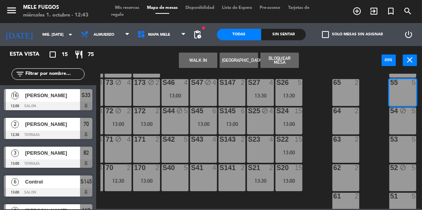
click at [285, 61] on button "Bloquear Mesa" at bounding box center [279, 60] width 38 height 15
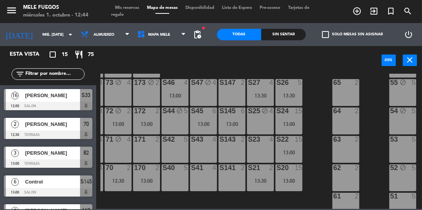
click at [169, 179] on div "S40 5" at bounding box center [175, 178] width 27 height 27
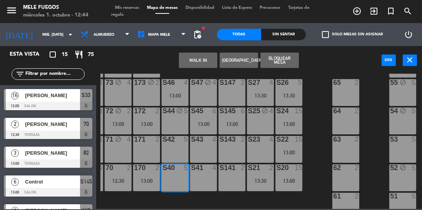
click at [205, 179] on div "S41 4" at bounding box center [203, 178] width 27 height 27
click at [231, 182] on div "S141 2" at bounding box center [232, 178] width 27 height 27
click at [289, 59] on button "Bloquear Mesa" at bounding box center [279, 60] width 38 height 15
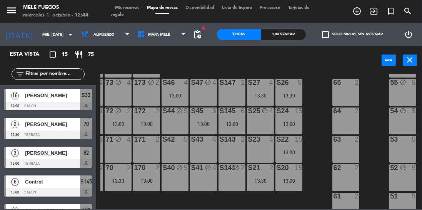
click at [178, 149] on div "S42 5" at bounding box center [175, 149] width 27 height 27
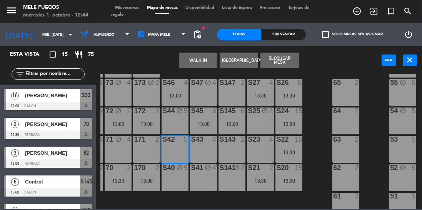
click at [205, 149] on div "S43 4" at bounding box center [203, 149] width 27 height 27
click at [236, 150] on div "S143 2" at bounding box center [232, 149] width 27 height 27
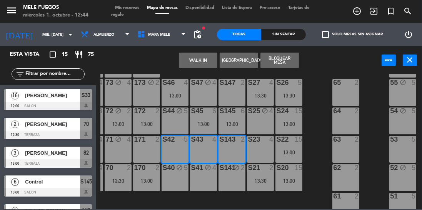
click at [288, 61] on button "Bloquear Mesa" at bounding box center [279, 60] width 38 height 15
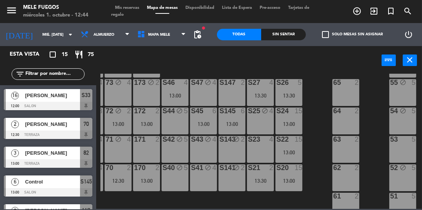
click at [59, 73] on input "text" at bounding box center [55, 74] width 60 height 8
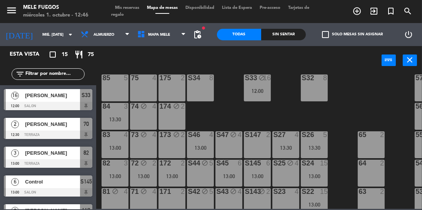
scroll to position [48, 0]
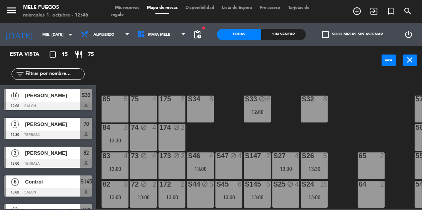
click at [112, 111] on div "85 5" at bounding box center [115, 109] width 27 height 27
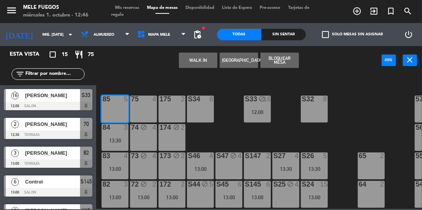
click at [291, 54] on button "Bloquear Mesa" at bounding box center [279, 60] width 38 height 15
click at [292, 57] on button "Bloquear Mesa" at bounding box center [279, 60] width 38 height 15
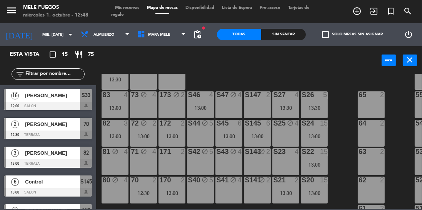
scroll to position [110, 0]
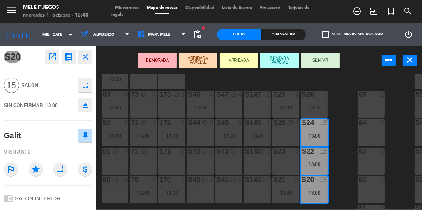
click at [333, 153] on div "15" at bounding box center [327, 151] width 13 height 7
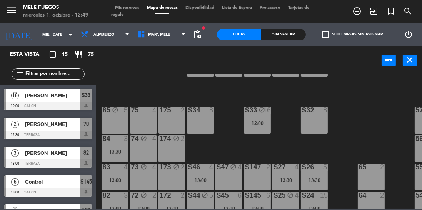
scroll to position [35, 0]
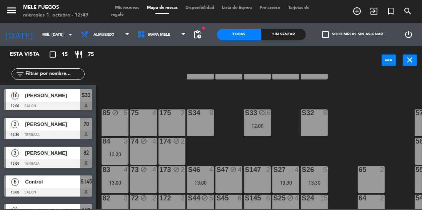
click at [145, 120] on div "75 4" at bounding box center [143, 123] width 27 height 27
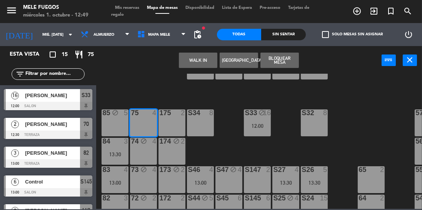
click at [171, 115] on div at bounding box center [172, 113] width 13 height 7
click at [288, 57] on button "Bloquear Mesa" at bounding box center [279, 60] width 38 height 15
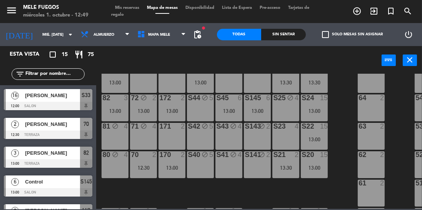
scroll to position [140, 0]
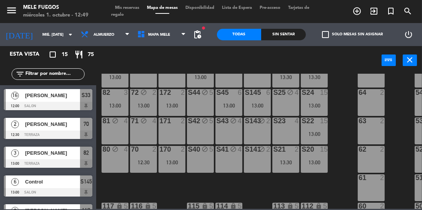
click at [124, 131] on div "81 block 4" at bounding box center [115, 131] width 27 height 27
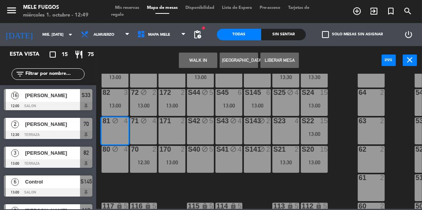
click at [347, 139] on div "100 8 101 8 102 8 103 8 104 8 S32 8 S33 block 16 12:00 S34 8 75 block 4 85 bloc…" at bounding box center [261, 141] width 322 height 135
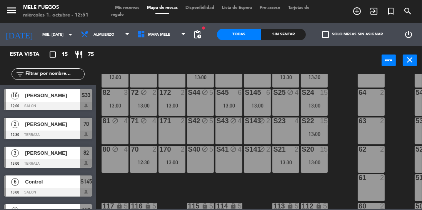
click at [314, 159] on div "S20 15 13:00" at bounding box center [314, 159] width 27 height 27
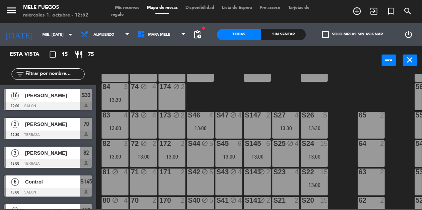
scroll to position [89, 0]
click at [264, 131] on div "S147 2" at bounding box center [257, 125] width 27 height 27
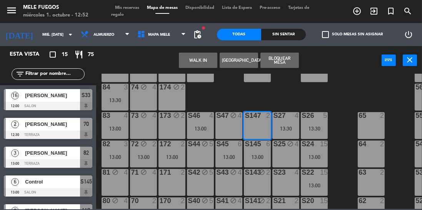
click at [284, 60] on button "Bloquear Mesa" at bounding box center [279, 60] width 38 height 15
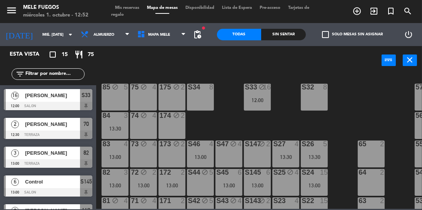
scroll to position [37, 0]
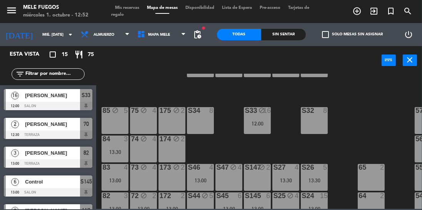
click at [89, 102] on div at bounding box center [48, 106] width 88 height 8
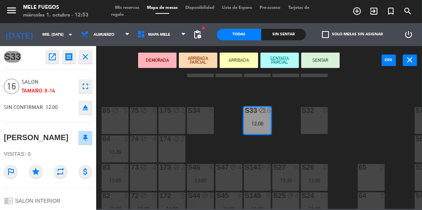
click at [321, 59] on button "SENTAR" at bounding box center [320, 60] width 38 height 15
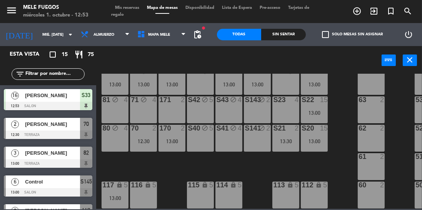
scroll to position [165, 0]
click at [326, 142] on div "S20 15 13:00" at bounding box center [314, 138] width 27 height 27
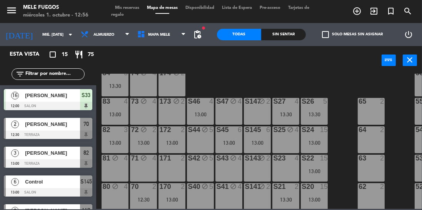
scroll to position [106, 0]
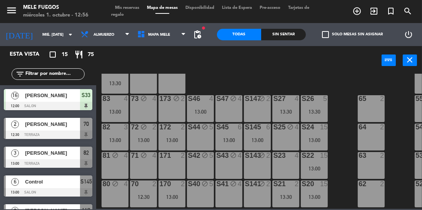
click at [322, 166] on div "13:00" at bounding box center [314, 169] width 27 height 6
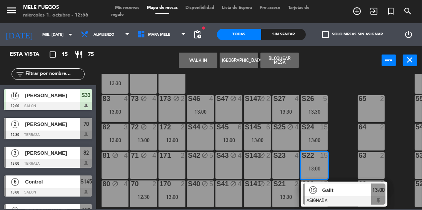
click at [378, 195] on div "13:00" at bounding box center [378, 190] width 14 height 13
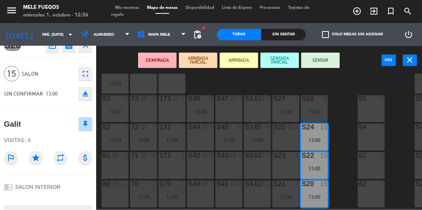
scroll to position [0, 0]
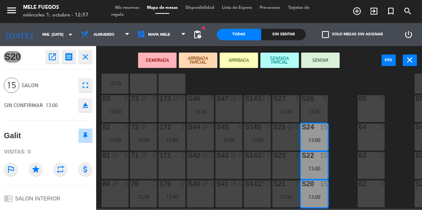
click at [359, 74] on div "100 8 101 8 102 8 103 8 104 8 S32 8 S33 block 16 12:00 S34 8 75 block 4 85 bloc…" at bounding box center [261, 141] width 322 height 135
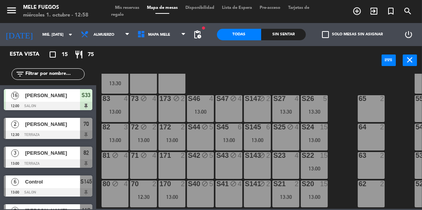
click at [317, 200] on div "13:00" at bounding box center [314, 197] width 27 height 5
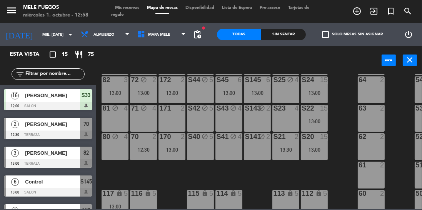
scroll to position [155, 0]
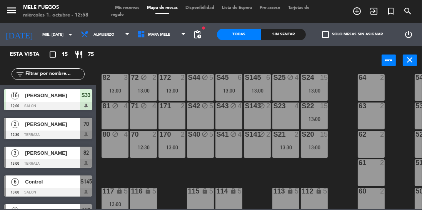
click at [324, 149] on div "13:00" at bounding box center [314, 147] width 27 height 5
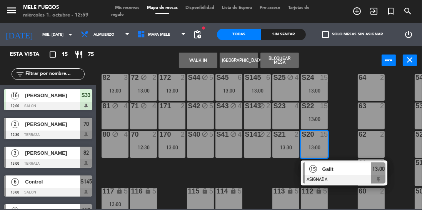
click at [63, 75] on input "text" at bounding box center [55, 74] width 60 height 8
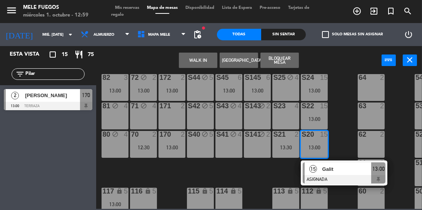
type input "Pilar"
click at [85, 103] on div at bounding box center [48, 106] width 88 height 8
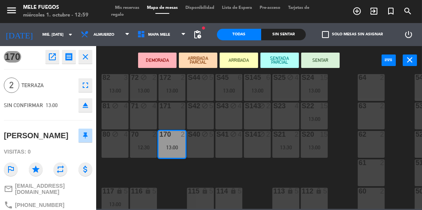
click at [330, 60] on button "SENTAR" at bounding box center [320, 60] width 38 height 15
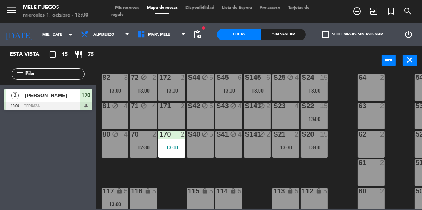
click at [148, 151] on div "70 2 12:30" at bounding box center [143, 144] width 27 height 27
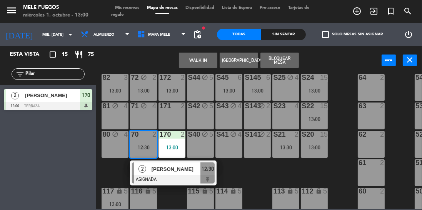
click at [207, 175] on div at bounding box center [173, 179] width 83 height 8
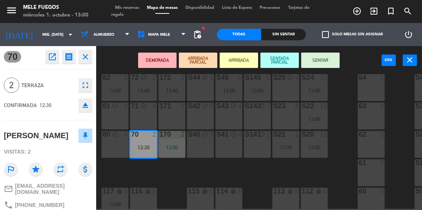
click at [329, 60] on button "SENTAR" at bounding box center [320, 60] width 38 height 15
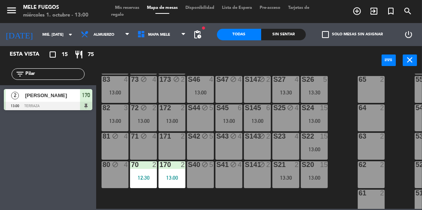
scroll to position [125, 0]
click at [144, 121] on div "13:00" at bounding box center [143, 121] width 27 height 5
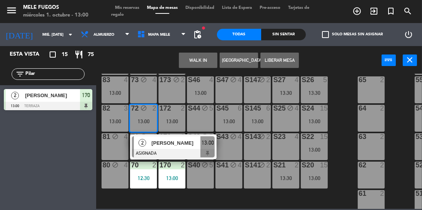
click at [209, 148] on div "13:00" at bounding box center [207, 143] width 14 height 13
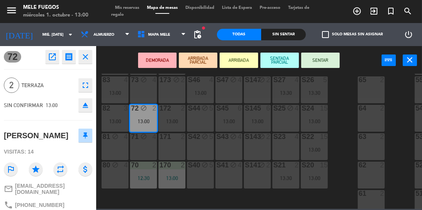
click at [326, 62] on button "SENTAR" at bounding box center [320, 60] width 38 height 15
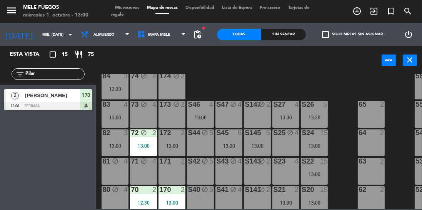
scroll to position [102, 0]
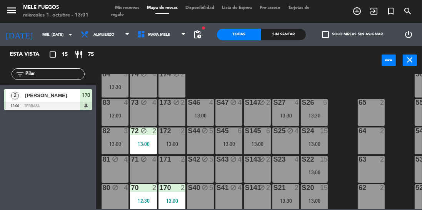
click at [170, 166] on div "171 2" at bounding box center [172, 169] width 27 height 27
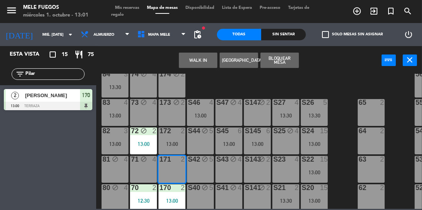
click at [291, 57] on button "Bloquear Mesa" at bounding box center [279, 60] width 38 height 15
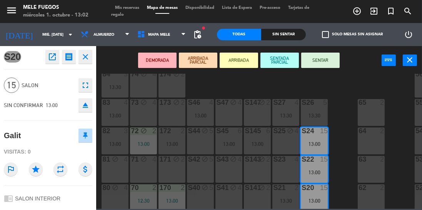
click at [339, 114] on div "100 8 101 8 102 8 103 8 104 8 S32 8 S33 block 16 12:00 S34 8 75 block 4 85 bloc…" at bounding box center [261, 141] width 322 height 135
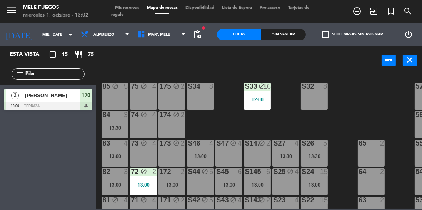
scroll to position [65, 0]
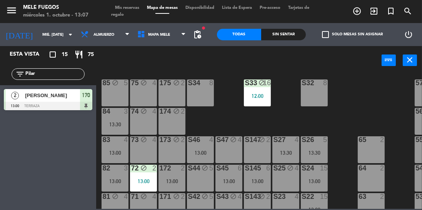
click at [346, 103] on div "100 8 101 8 102 8 103 8 104 8 S32 8 S33 block 16 12:00 S34 8 75 block 4 85 bloc…" at bounding box center [261, 141] width 322 height 135
click at [52, 76] on input "Pilar" at bounding box center [55, 74] width 60 height 8
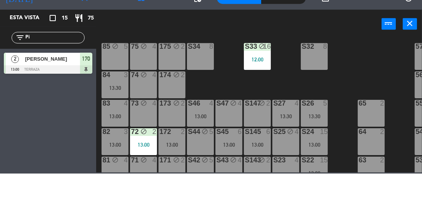
type input "P"
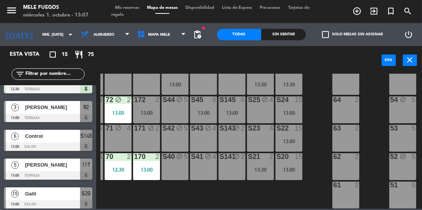
scroll to position [165, 25]
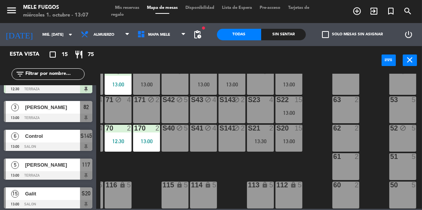
click at [414, 193] on div "50 5" at bounding box center [402, 195] width 27 height 27
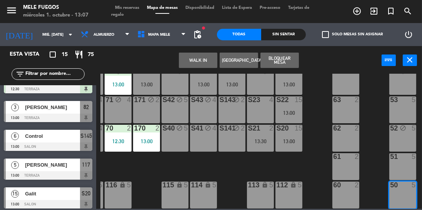
click at [414, 167] on div "51 5" at bounding box center [402, 167] width 27 height 27
click at [292, 62] on button "Bloquear Mesa" at bounding box center [279, 60] width 38 height 15
click at [353, 190] on div "60 2" at bounding box center [345, 195] width 27 height 27
click at [355, 164] on div "61 2" at bounding box center [345, 167] width 27 height 27
click at [285, 62] on button "Bloquear Mesa" at bounding box center [279, 60] width 38 height 15
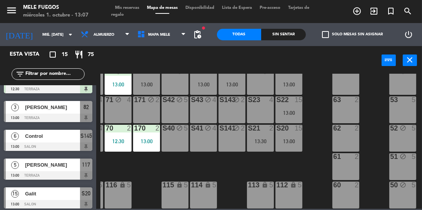
click at [348, 190] on div "60 2" at bounding box center [345, 195] width 27 height 27
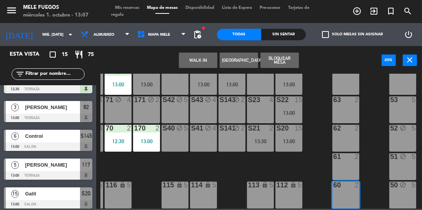
click at [349, 164] on div "61 2" at bounding box center [345, 167] width 27 height 27
click at [357, 129] on div "62 2" at bounding box center [345, 138] width 27 height 27
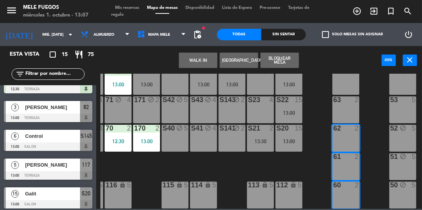
click at [353, 108] on div "63 2" at bounding box center [345, 110] width 27 height 27
click at [287, 58] on button "Bloquear Mesa" at bounding box center [279, 60] width 38 height 15
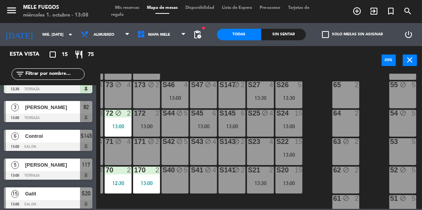
scroll to position [119, 25]
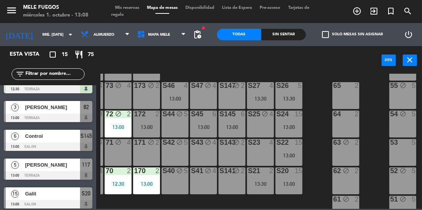
click at [407, 150] on div "53 5" at bounding box center [402, 152] width 27 height 27
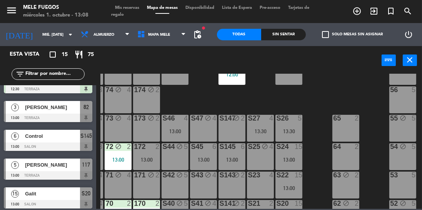
scroll to position [84, 25]
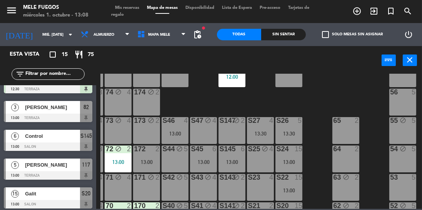
click at [407, 100] on div "56 5" at bounding box center [402, 102] width 27 height 27
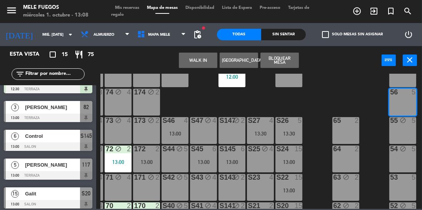
click at [406, 185] on div "53 5" at bounding box center [402, 187] width 27 height 27
click at [411, 78] on div "57 5" at bounding box center [402, 73] width 27 height 27
click at [286, 56] on button "Bloquear Mesa" at bounding box center [279, 60] width 38 height 15
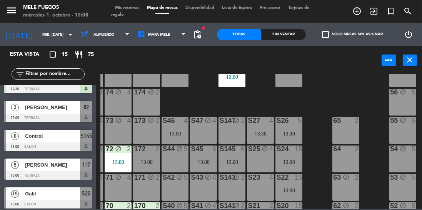
click at [347, 157] on div "64 2" at bounding box center [345, 159] width 27 height 27
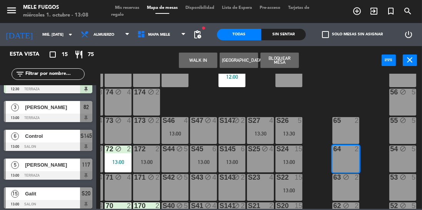
click at [285, 59] on button "Bloquear Mesa" at bounding box center [279, 60] width 38 height 15
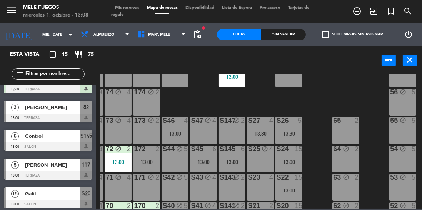
click at [264, 157] on div "S25 block 4" at bounding box center [260, 159] width 27 height 27
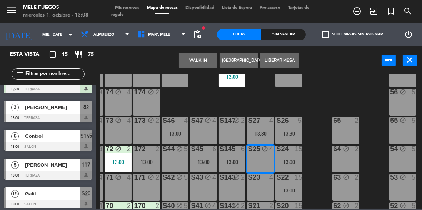
click at [284, 60] on button "Liberar Mesa" at bounding box center [279, 60] width 38 height 15
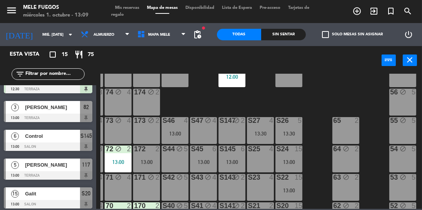
click at [114, 100] on div "74 block 4" at bounding box center [118, 102] width 27 height 27
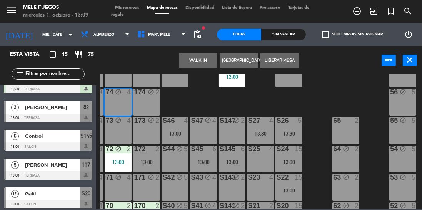
click at [140, 101] on div "174 block 2" at bounding box center [146, 102] width 27 height 27
click at [275, 61] on button "Liberar Mesa" at bounding box center [279, 60] width 38 height 15
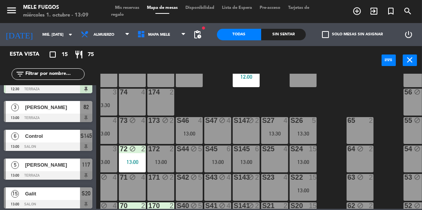
scroll to position [84, 0]
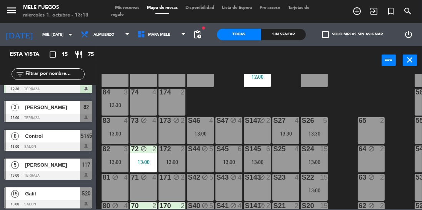
click at [290, 159] on div "S25 4" at bounding box center [285, 159] width 27 height 27
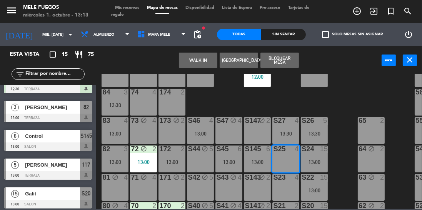
click at [284, 60] on button "Bloquear Mesa" at bounding box center [279, 60] width 38 height 15
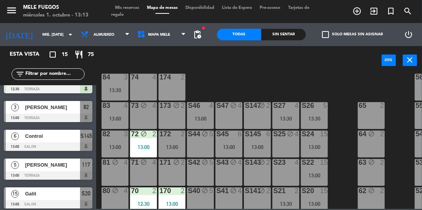
scroll to position [100, 0]
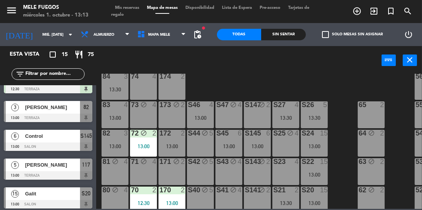
click at [175, 142] on div "172 2 13:00" at bounding box center [172, 143] width 27 height 27
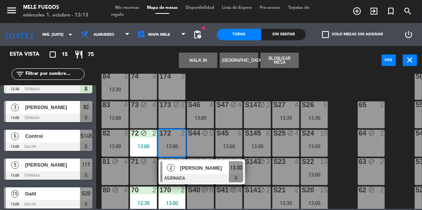
click at [143, 173] on div "71 block 4" at bounding box center [143, 172] width 27 height 27
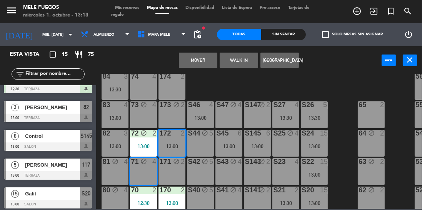
click at [203, 58] on button "Mover" at bounding box center [198, 60] width 38 height 15
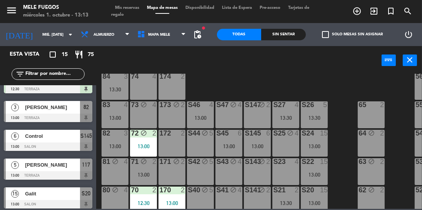
click at [143, 163] on icon "block" at bounding box center [143, 162] width 7 height 7
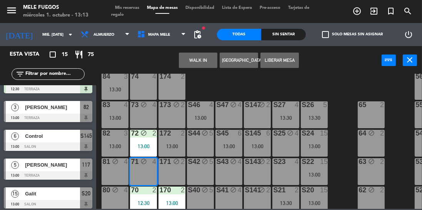
click at [288, 57] on button "Liberar Mesa" at bounding box center [279, 60] width 38 height 15
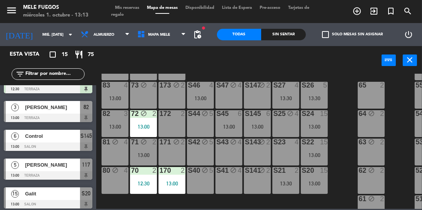
scroll to position [122, 0]
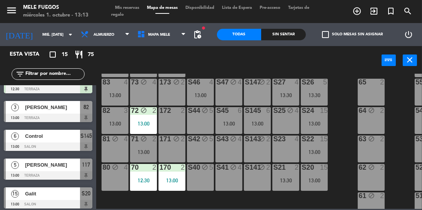
click at [147, 140] on div "block" at bounding box center [143, 139] width 13 height 7
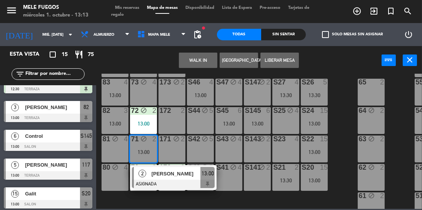
click at [344, 148] on div "100 8 101 8 102 8 103 8 104 8 S32 8 S33 block 16 12:00 S34 8 75 block 4 85 bloc…" at bounding box center [261, 141] width 322 height 135
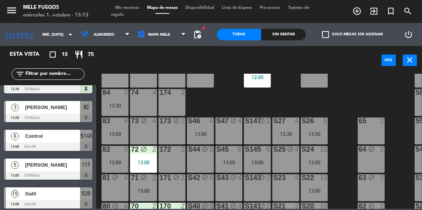
scroll to position [83, 0]
click at [146, 162] on div "13:00" at bounding box center [143, 162] width 27 height 5
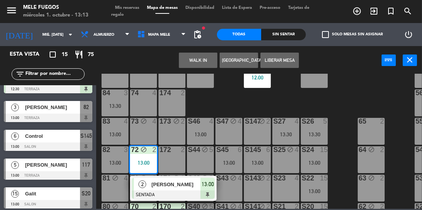
click at [145, 96] on div at bounding box center [143, 93] width 13 height 7
click at [203, 56] on button "Mover" at bounding box center [198, 60] width 38 height 15
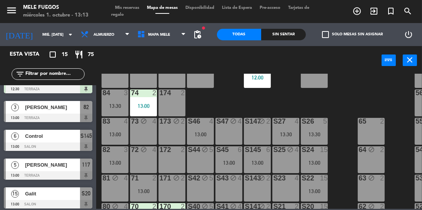
click at [141, 130] on div "73 block 4" at bounding box center [143, 131] width 27 height 27
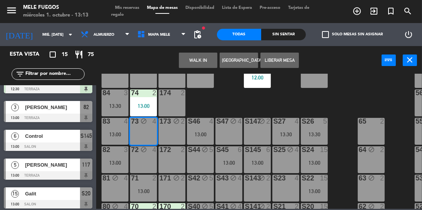
click at [173, 133] on div "173 block 2" at bounding box center [172, 131] width 27 height 27
click at [288, 59] on button "Liberar Mesa" at bounding box center [279, 60] width 38 height 15
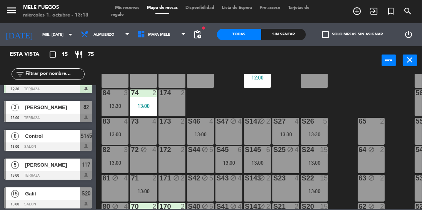
click at [147, 105] on div "13:00" at bounding box center [143, 105] width 27 height 5
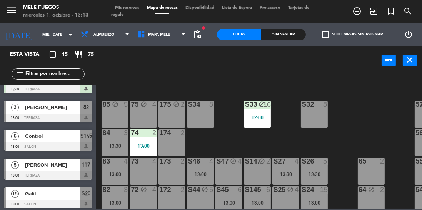
scroll to position [43, 0]
click at [174, 138] on div "174 2" at bounding box center [172, 143] width 27 height 27
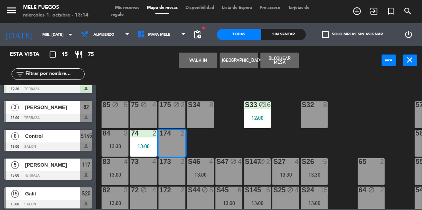
click at [286, 58] on button "Bloquear Mesa" at bounding box center [279, 60] width 38 height 15
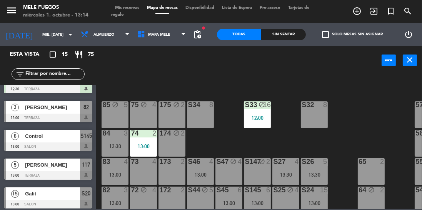
click at [202, 177] on div "13:00" at bounding box center [200, 174] width 27 height 5
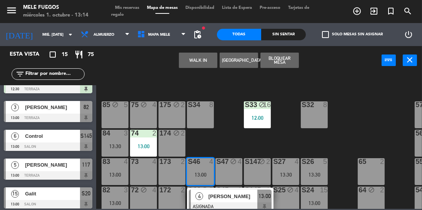
click at [265, 198] on span "13:00" at bounding box center [265, 196] width 12 height 9
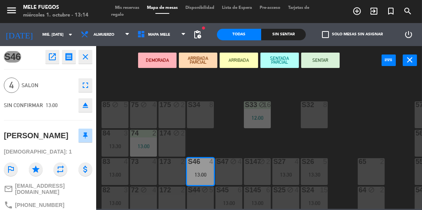
click at [322, 58] on button "SENTAR" at bounding box center [320, 60] width 38 height 15
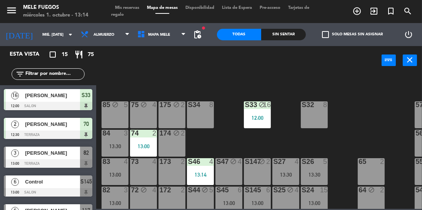
scroll to position [0, 0]
click at [48, 73] on input "text" at bounding box center [55, 74] width 60 height 8
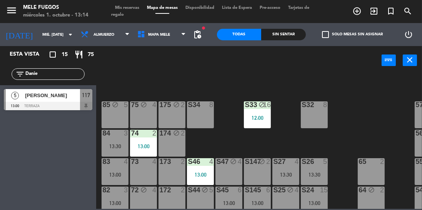
type input "Danie"
click at [84, 100] on div "117" at bounding box center [86, 95] width 12 height 13
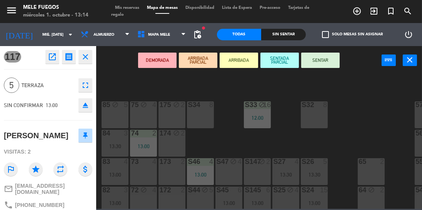
click at [326, 64] on button "SENTAR" at bounding box center [320, 60] width 38 height 15
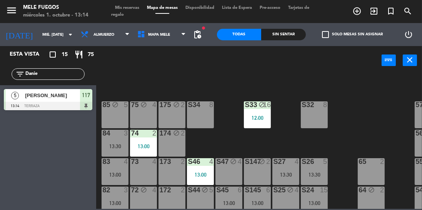
click at [51, 71] on input "Danie" at bounding box center [55, 74] width 60 height 8
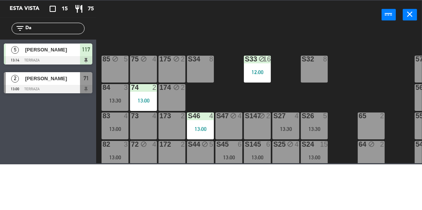
type input "D"
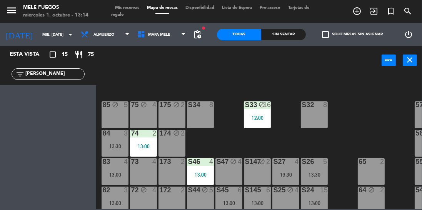
click at [60, 72] on input "[PERSON_NAME]" at bounding box center [55, 74] width 60 height 8
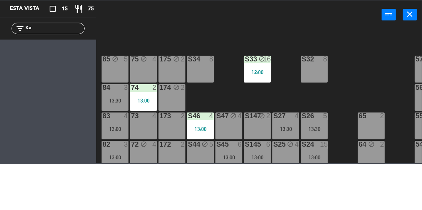
type input "K"
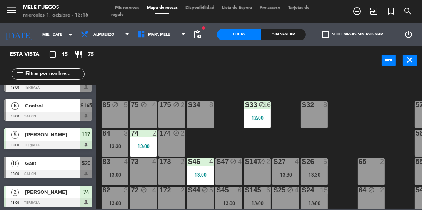
scroll to position [76, 0]
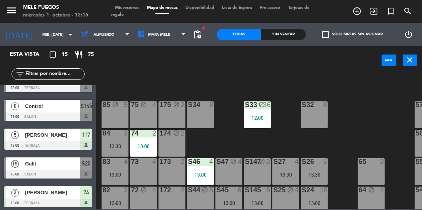
click at [88, 166] on span "S20" at bounding box center [86, 163] width 9 height 9
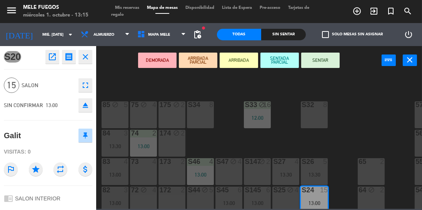
click at [333, 59] on button "SENTAR" at bounding box center [320, 60] width 38 height 15
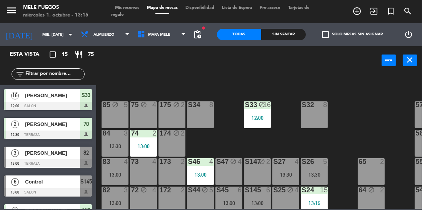
scroll to position [0, 0]
click at [88, 154] on span "82" at bounding box center [85, 153] width 5 height 9
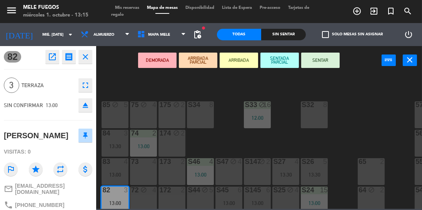
click at [329, 58] on button "SENTAR" at bounding box center [320, 60] width 38 height 15
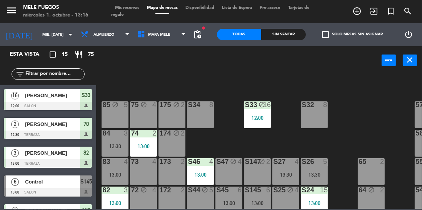
click at [374, 169] on div "65 2" at bounding box center [371, 172] width 27 height 27
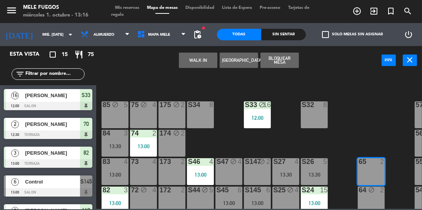
click at [288, 67] on button "Bloquear Mesa" at bounding box center [279, 60] width 38 height 15
click at [294, 56] on button "Bloquear Mesa" at bounding box center [279, 60] width 38 height 15
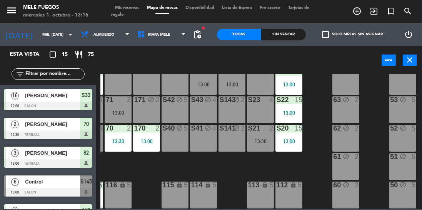
scroll to position [165, 0]
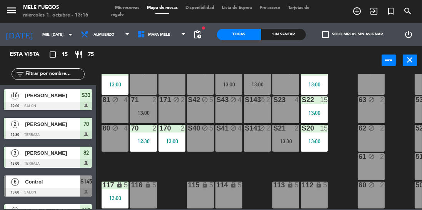
click at [149, 112] on div "71 2 13:00" at bounding box center [143, 110] width 27 height 27
click at [146, 105] on div "71 2 13:00" at bounding box center [143, 110] width 27 height 27
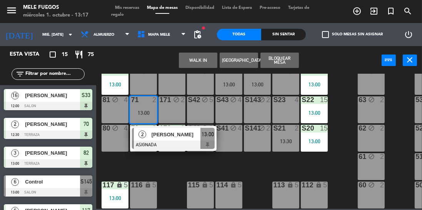
click at [209, 134] on span "13:00" at bounding box center [208, 134] width 12 height 9
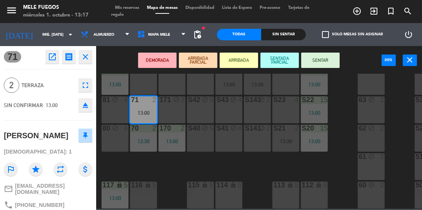
click at [330, 58] on button "SENTAR" at bounding box center [320, 60] width 38 height 15
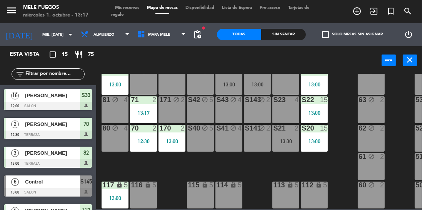
scroll to position [10, 0]
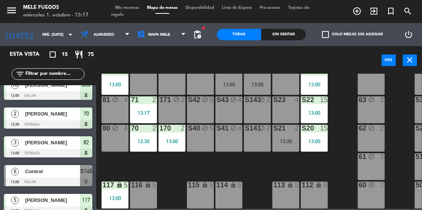
click at [145, 105] on div "71 2 13:17" at bounding box center [143, 110] width 27 height 27
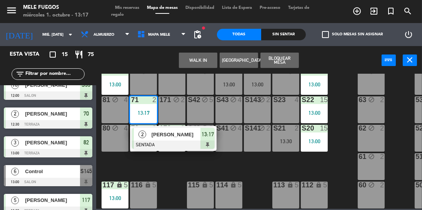
click at [205, 136] on div "13:17" at bounding box center [207, 134] width 14 height 13
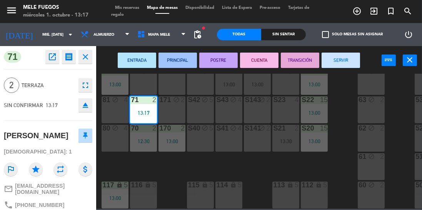
click at [348, 58] on button "SERVIR" at bounding box center [341, 60] width 38 height 15
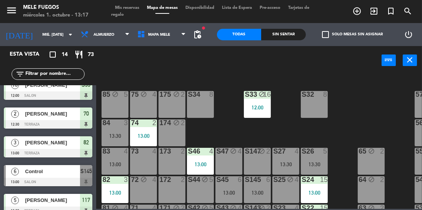
scroll to position [51, 0]
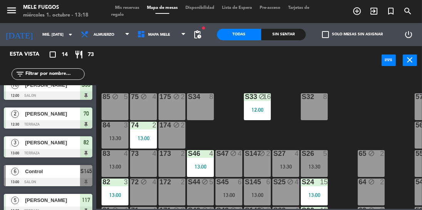
click at [119, 164] on div "13:00" at bounding box center [115, 166] width 27 height 5
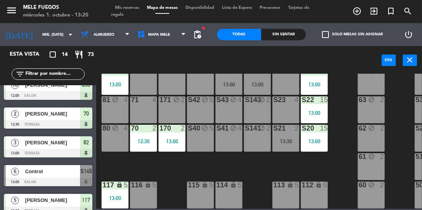
scroll to position [165, 25]
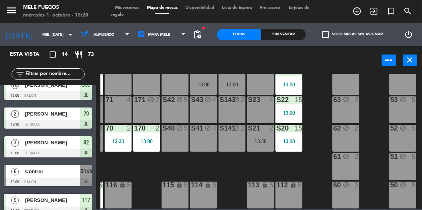
click at [410, 103] on div "53 block 5" at bounding box center [402, 110] width 27 height 27
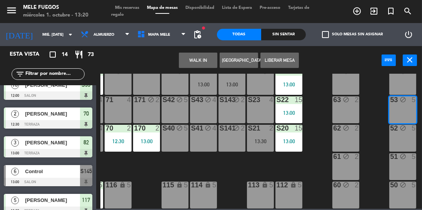
click at [288, 57] on button "Liberar Mesa" at bounding box center [279, 60] width 38 height 15
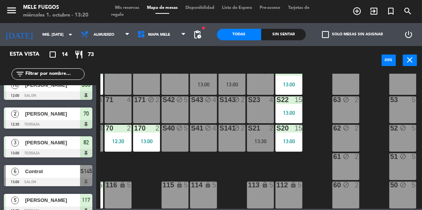
click at [406, 105] on div "53 5" at bounding box center [402, 110] width 27 height 27
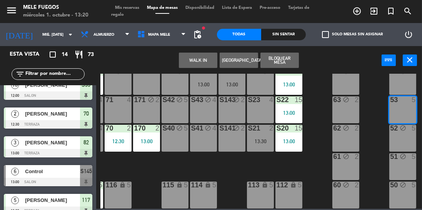
click at [289, 60] on button "Bloquear Mesa" at bounding box center [279, 60] width 38 height 15
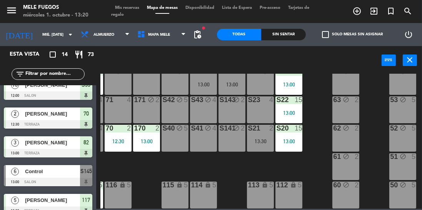
click at [406, 164] on div "51 block 5" at bounding box center [402, 167] width 27 height 27
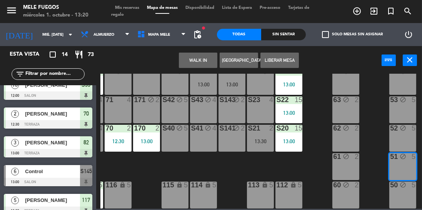
click at [408, 131] on div "52 block 5" at bounding box center [402, 138] width 27 height 27
click at [408, 164] on div "51 block 5" at bounding box center [402, 167] width 27 height 27
click at [290, 59] on button "Liberar Mesa" at bounding box center [279, 60] width 38 height 15
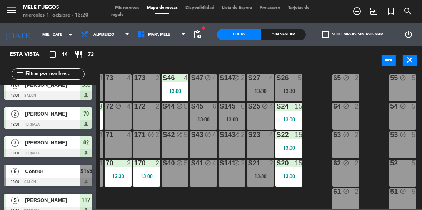
scroll to position [121, 25]
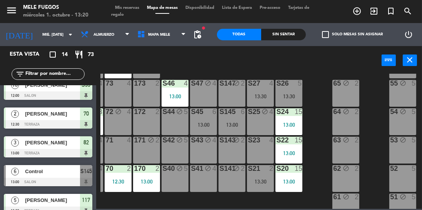
click at [407, 120] on div "54 block 5" at bounding box center [402, 122] width 27 height 27
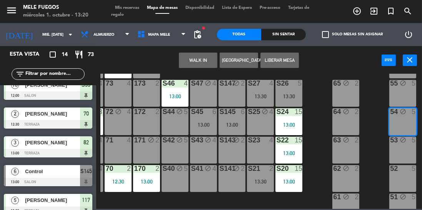
click at [285, 60] on button "Liberar Mesa" at bounding box center [279, 60] width 38 height 15
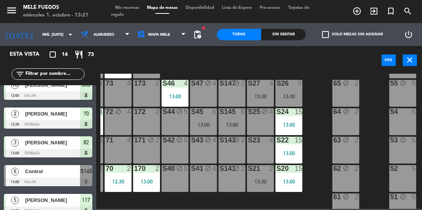
click at [411, 174] on div "52 5" at bounding box center [402, 178] width 27 height 27
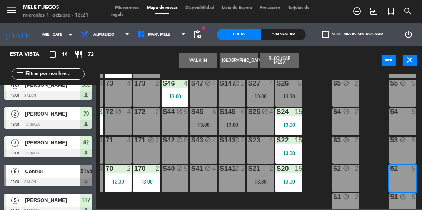
click at [294, 65] on button "Bloquear Mesa" at bounding box center [279, 60] width 38 height 15
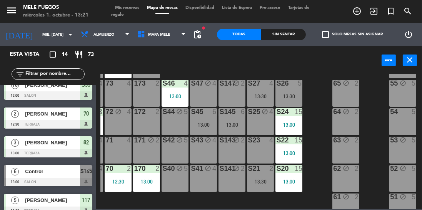
click at [53, 74] on input "text" at bounding box center [55, 74] width 60 height 8
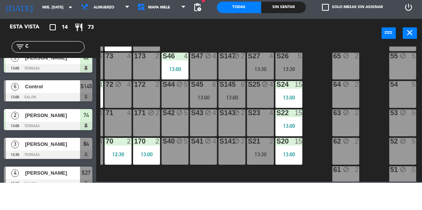
scroll to position [0, 0]
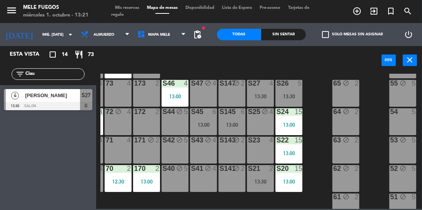
type input "Clau"
click at [85, 101] on div "S27" at bounding box center [86, 95] width 12 height 13
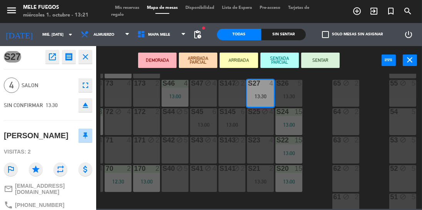
click at [327, 65] on button "SENTAR" at bounding box center [320, 60] width 38 height 15
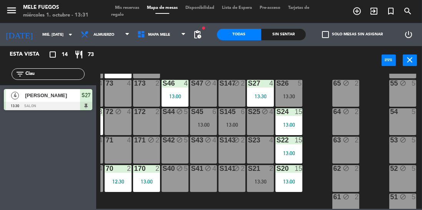
click at [50, 77] on input "Clau" at bounding box center [55, 74] width 60 height 8
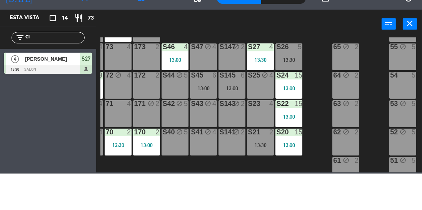
type input "C"
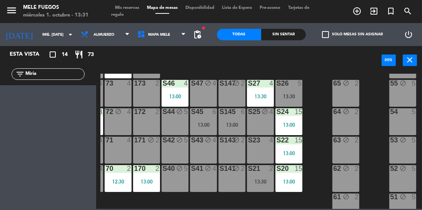
click at [54, 76] on input "Miria" at bounding box center [55, 74] width 60 height 8
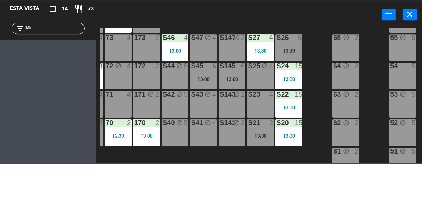
type input "M"
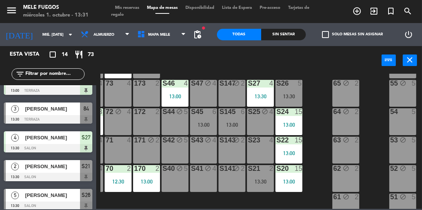
scroll to position [279, 0]
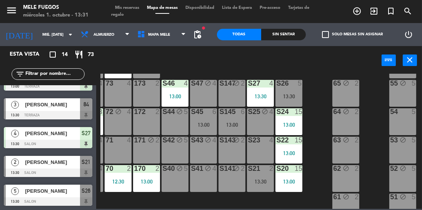
click at [88, 200] on div at bounding box center [48, 202] width 88 height 8
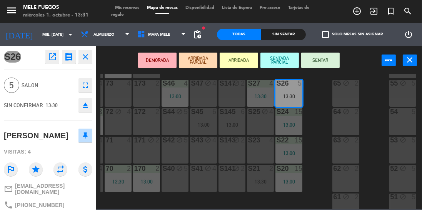
click at [332, 62] on button "SENTAR" at bounding box center [320, 60] width 38 height 15
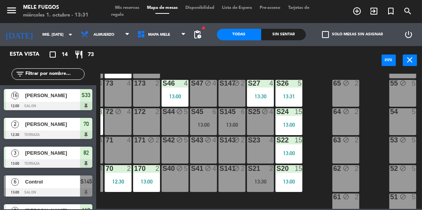
scroll to position [116, 0]
